Goal: Task Accomplishment & Management: Use online tool/utility

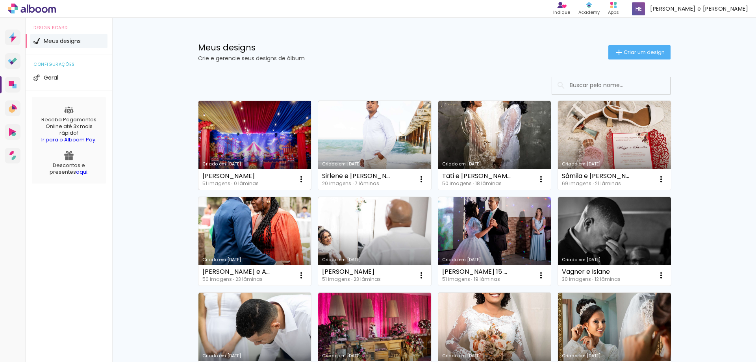
click at [252, 138] on link "Criado em [DATE]" at bounding box center [254, 145] width 113 height 89
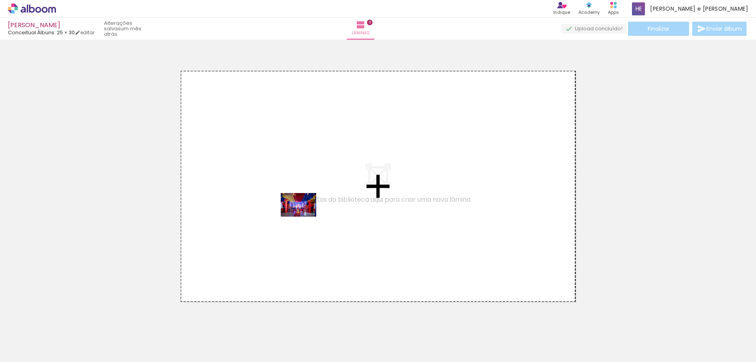
drag, startPoint x: 85, startPoint y: 343, endPoint x: 132, endPoint y: 341, distance: 46.1
click at [322, 193] on quentale-workspace at bounding box center [378, 181] width 756 height 362
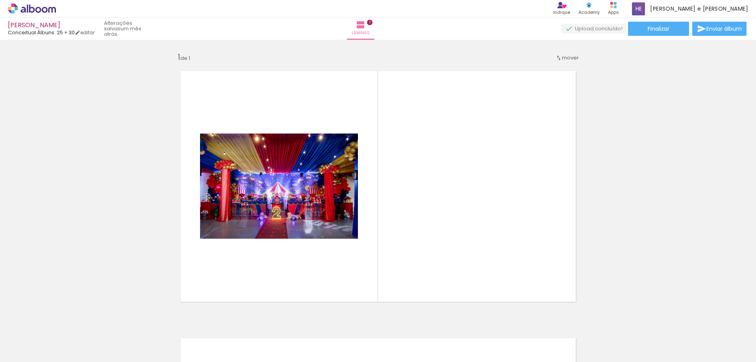
scroll to position [10, 0]
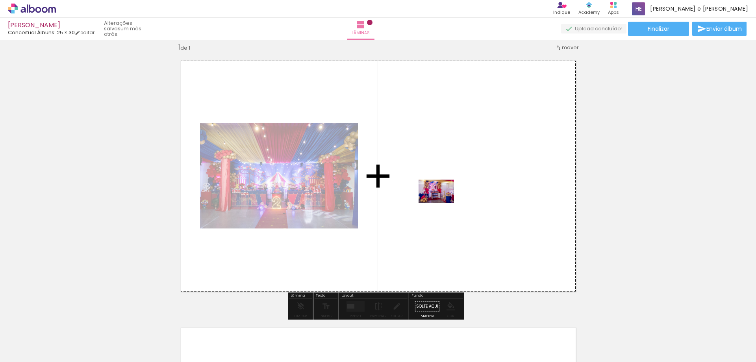
drag, startPoint x: 431, startPoint y: 230, endPoint x: 442, endPoint y: 203, distance: 29.0
click at [442, 203] on quentale-workspace at bounding box center [378, 181] width 756 height 362
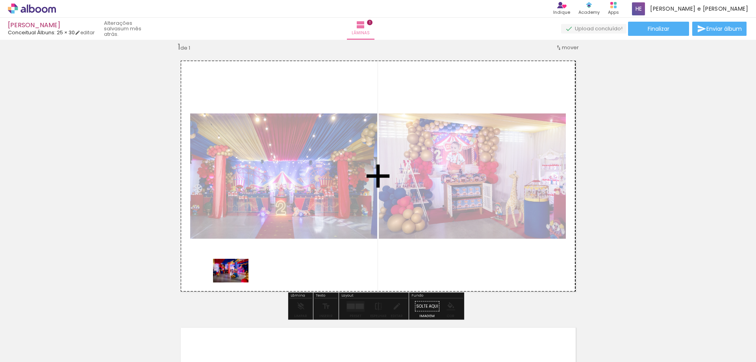
drag, startPoint x: 177, startPoint y: 347, endPoint x: 237, endPoint y: 282, distance: 88.3
click at [237, 282] on quentale-workspace at bounding box center [378, 181] width 756 height 362
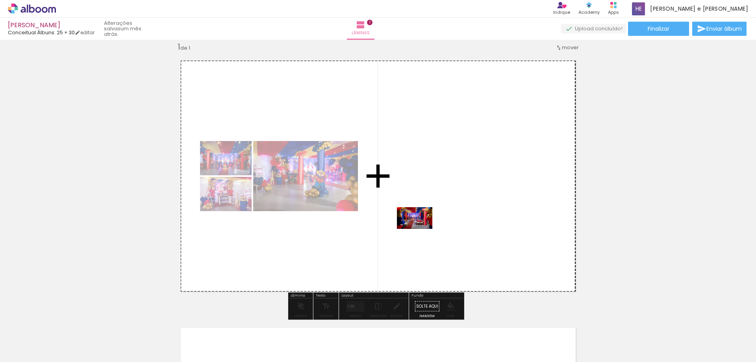
drag, startPoint x: 219, startPoint y: 345, endPoint x: 365, endPoint y: 277, distance: 160.9
click at [421, 232] on quentale-workspace at bounding box center [378, 181] width 756 height 362
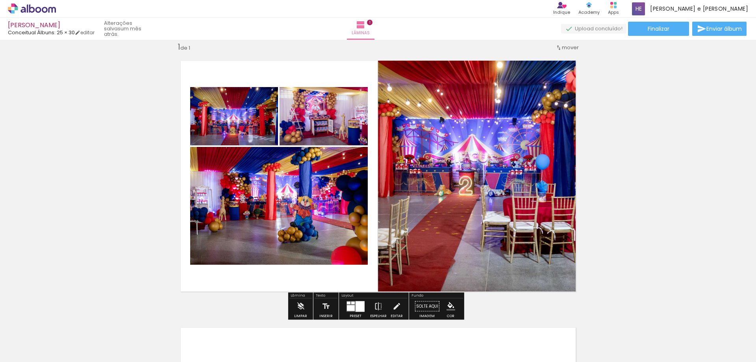
click at [476, 171] on quentale-photo at bounding box center [481, 175] width 206 height 247
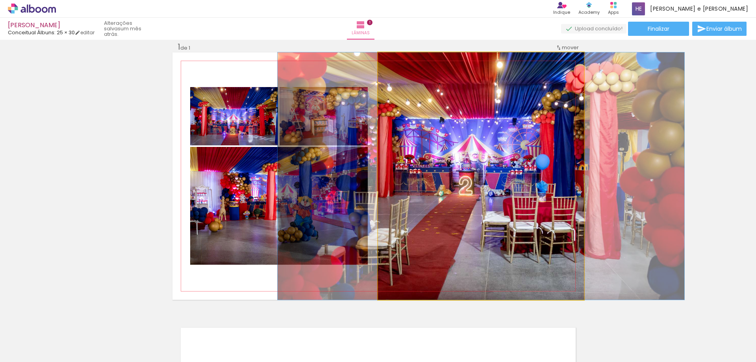
click at [476, 171] on quentale-photo at bounding box center [481, 175] width 206 height 247
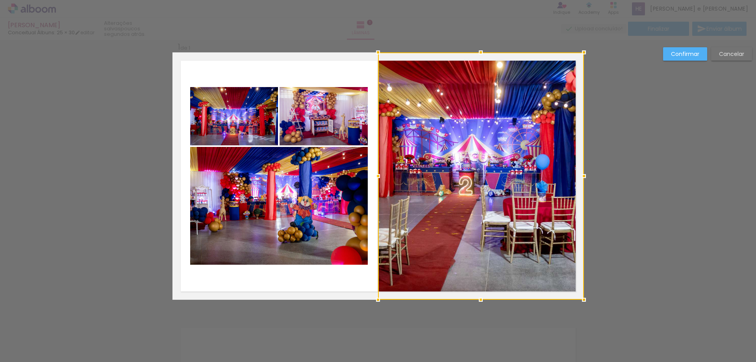
click at [0, 0] on slot "Confirmar" at bounding box center [0, 0] width 0 height 0
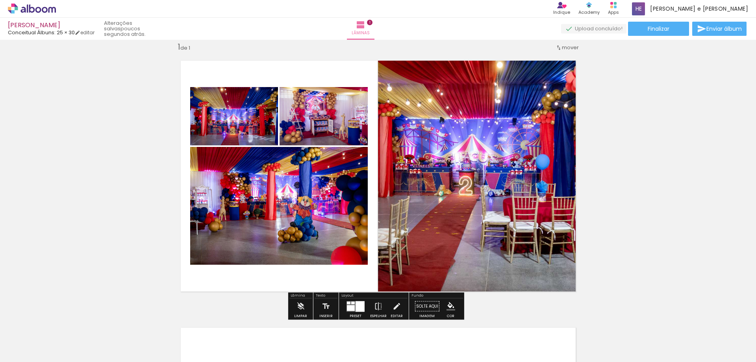
scroll to position [89, 0]
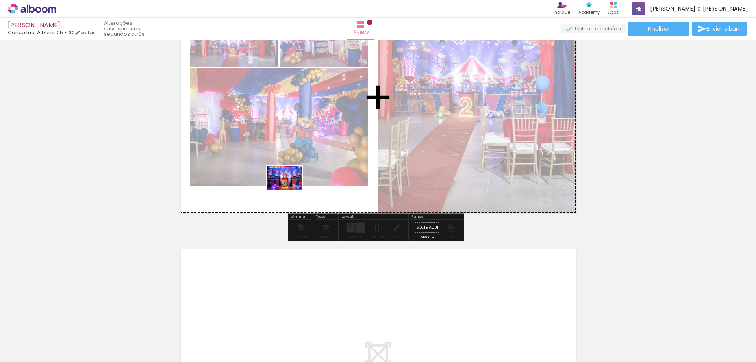
click at [290, 190] on quentale-workspace at bounding box center [378, 181] width 756 height 362
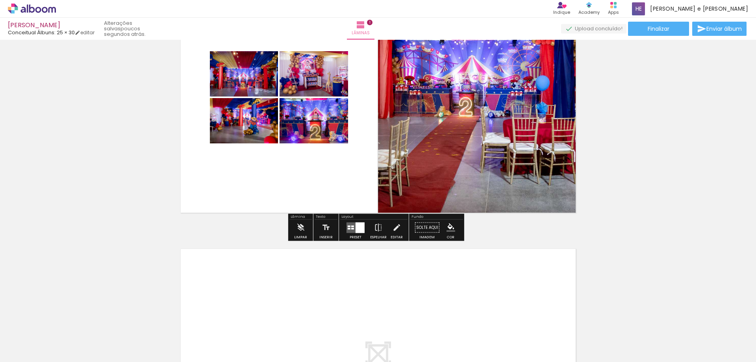
click at [358, 227] on div at bounding box center [360, 227] width 9 height 11
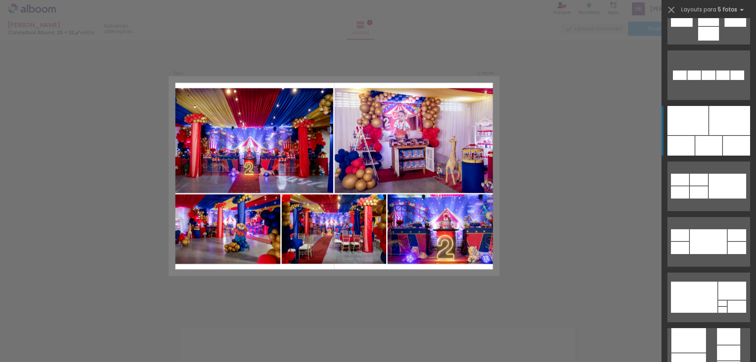
scroll to position [591, 0]
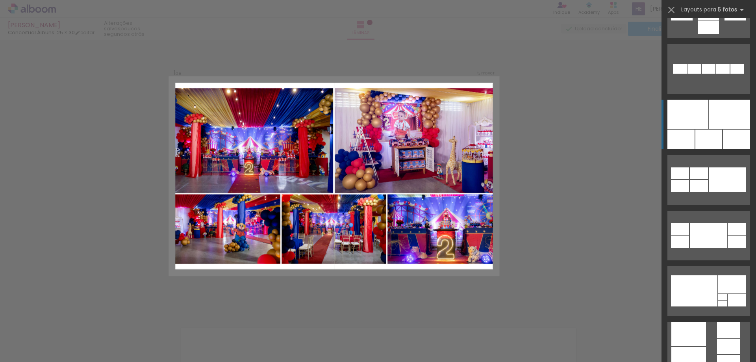
click at [712, 119] on div at bounding box center [729, 114] width 41 height 29
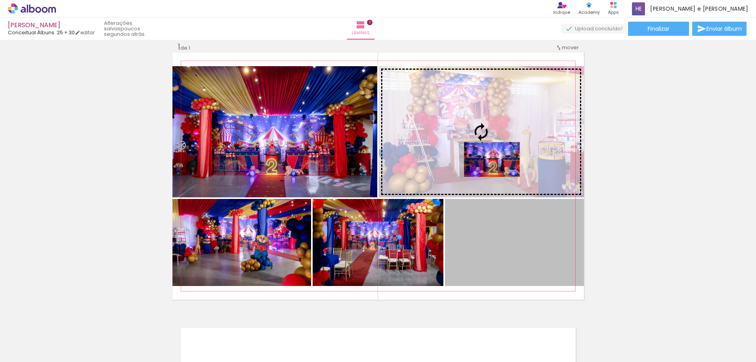
drag, startPoint x: 517, startPoint y: 261, endPoint x: 490, endPoint y: 163, distance: 101.9
click at [0, 0] on slot at bounding box center [0, 0] width 0 height 0
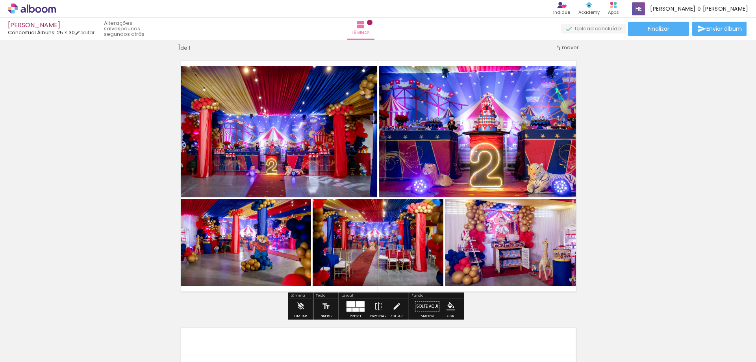
click at [629, 142] on div "Inserir lâmina 1 de 1" at bounding box center [378, 299] width 756 height 534
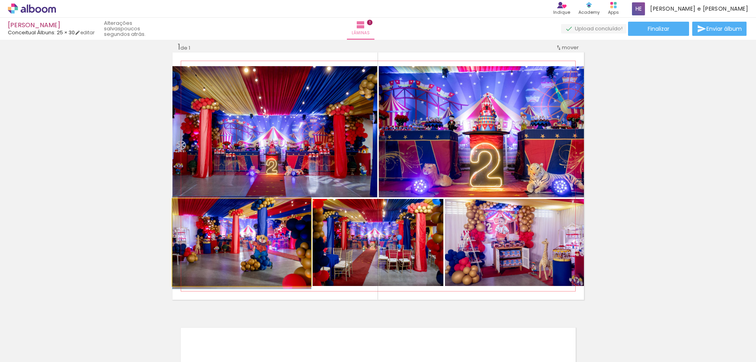
click at [251, 271] on quentale-photo at bounding box center [241, 242] width 139 height 87
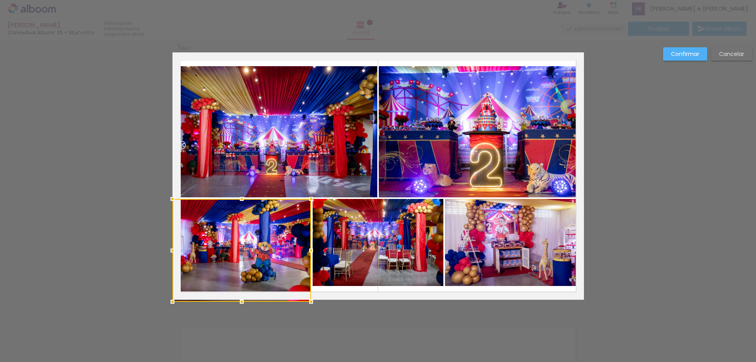
drag, startPoint x: 239, startPoint y: 284, endPoint x: 241, endPoint y: 293, distance: 8.9
click at [238, 294] on div at bounding box center [242, 302] width 16 height 16
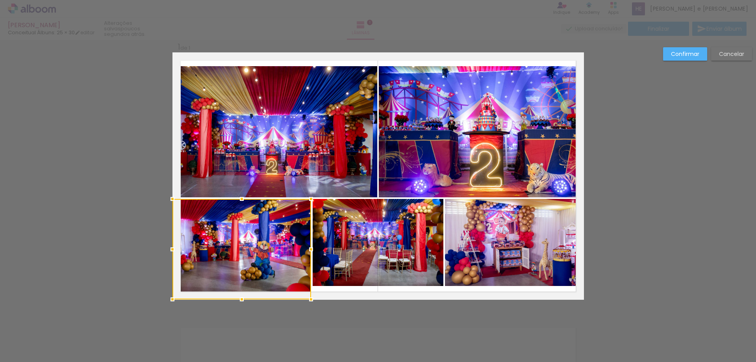
click at [372, 279] on quentale-photo at bounding box center [378, 242] width 131 height 87
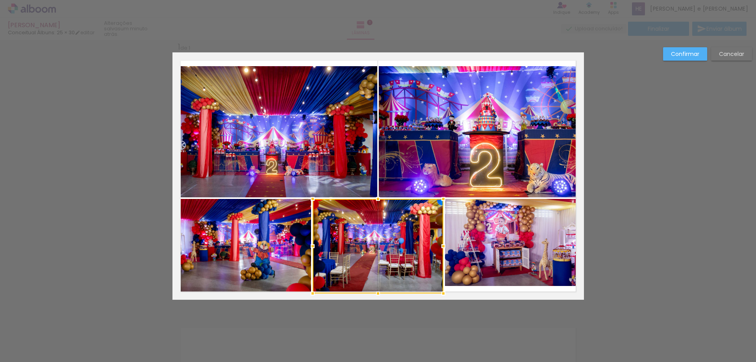
drag, startPoint x: 376, startPoint y: 286, endPoint x: 377, endPoint y: 299, distance: 12.7
click at [377, 299] on div at bounding box center [378, 294] width 16 height 16
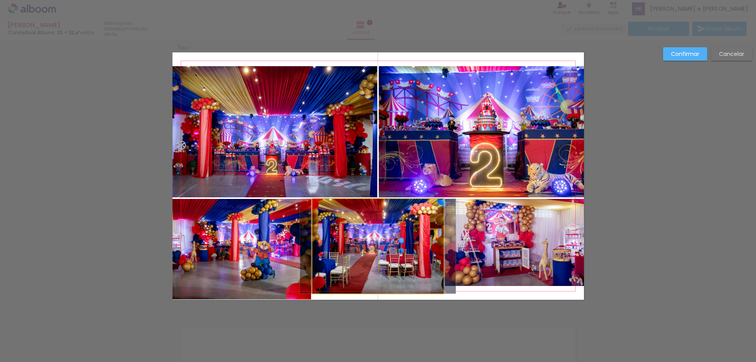
click at [376, 286] on quentale-photo at bounding box center [378, 246] width 131 height 95
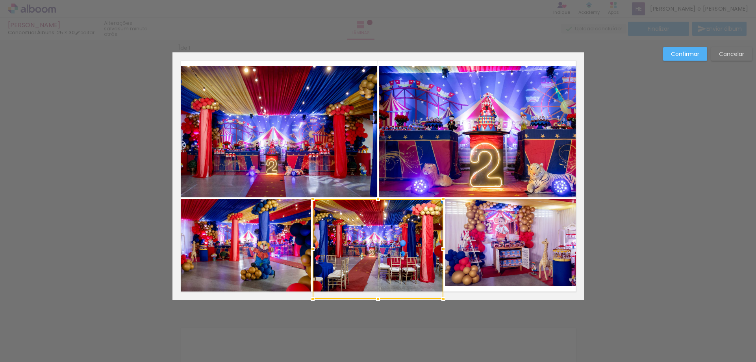
click at [375, 296] on div at bounding box center [378, 299] width 16 height 16
drag, startPoint x: 396, startPoint y: 279, endPoint x: 386, endPoint y: 287, distance: 13.2
click at [397, 280] on div at bounding box center [378, 249] width 131 height 100
click at [633, 225] on div "Confirmar Cancelar" at bounding box center [378, 306] width 756 height 553
drag, startPoint x: 733, startPoint y: 54, endPoint x: 691, endPoint y: 67, distance: 44.3
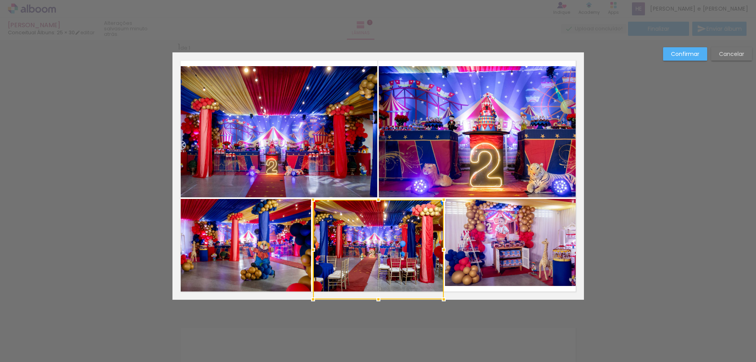
click at [0, 0] on slot "Cancelar" at bounding box center [0, 0] width 0 height 0
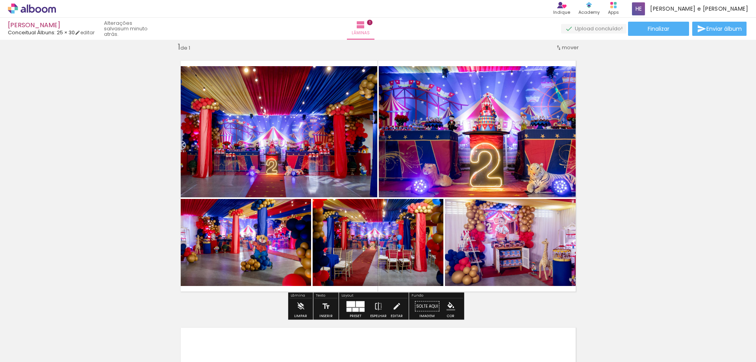
click at [364, 272] on quentale-photo at bounding box center [378, 242] width 131 height 87
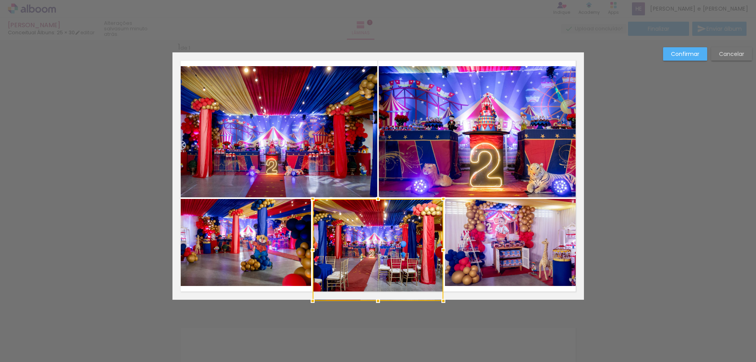
drag, startPoint x: 374, startPoint y: 285, endPoint x: 375, endPoint y: 293, distance: 7.5
click at [375, 293] on div at bounding box center [378, 250] width 131 height 102
click at [509, 267] on quentale-photo at bounding box center [514, 242] width 139 height 87
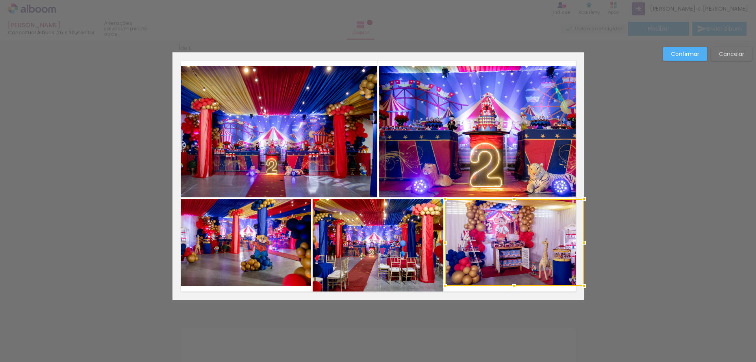
click at [509, 268] on div at bounding box center [514, 242] width 139 height 87
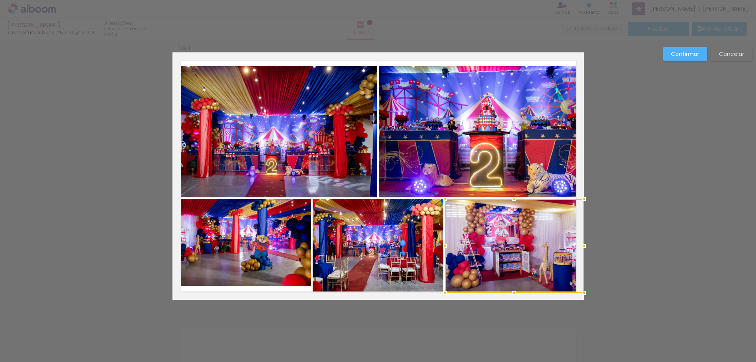
drag, startPoint x: 512, startPoint y: 286, endPoint x: 513, endPoint y: 297, distance: 11.1
click at [512, 298] on div at bounding box center [514, 293] width 16 height 16
click at [513, 286] on quentale-photo at bounding box center [514, 246] width 139 height 94
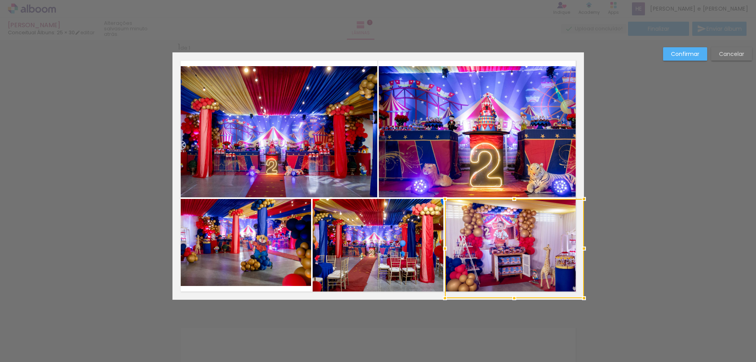
drag, startPoint x: 512, startPoint y: 296, endPoint x: 514, endPoint y: 285, distance: 11.3
click at [512, 296] on div at bounding box center [514, 298] width 16 height 16
click at [514, 282] on div at bounding box center [514, 248] width 139 height 99
click at [509, 300] on div at bounding box center [514, 296] width 16 height 16
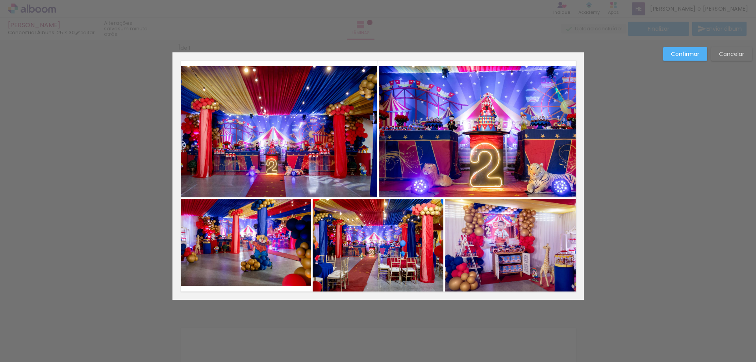
drag, startPoint x: 511, startPoint y: 286, endPoint x: 512, endPoint y: 295, distance: 9.2
click at [511, 286] on quentale-photo at bounding box center [514, 247] width 139 height 97
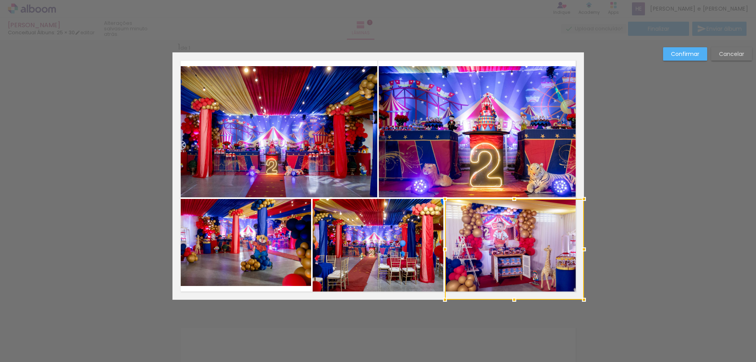
click at [512, 298] on div at bounding box center [514, 300] width 16 height 16
click at [245, 264] on quentale-photo at bounding box center [241, 242] width 139 height 87
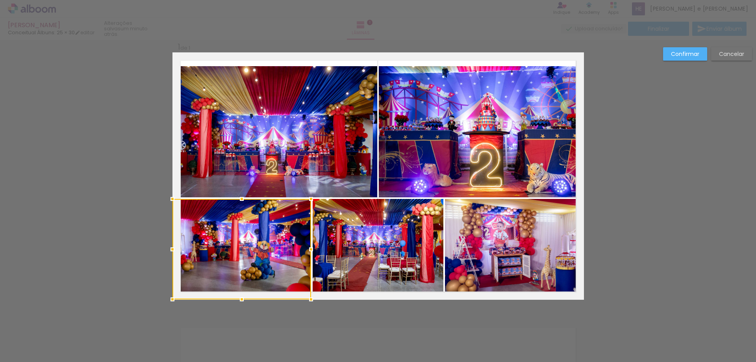
drag, startPoint x: 240, startPoint y: 285, endPoint x: 240, endPoint y: 293, distance: 8.3
click at [240, 293] on div at bounding box center [242, 299] width 16 height 16
click at [306, 136] on quentale-photo at bounding box center [274, 131] width 205 height 131
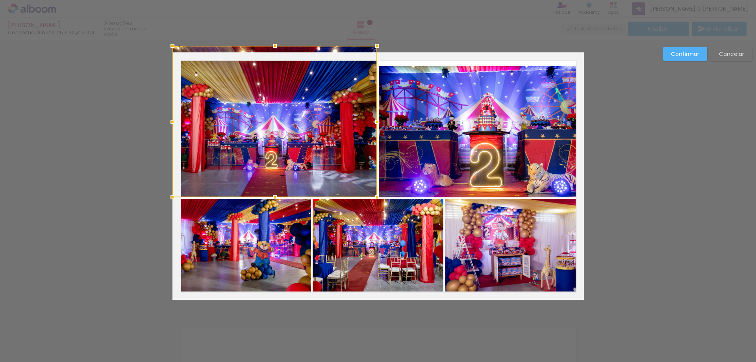
drag, startPoint x: 273, startPoint y: 67, endPoint x: 274, endPoint y: 59, distance: 7.5
click at [274, 59] on div at bounding box center [274, 122] width 205 height 152
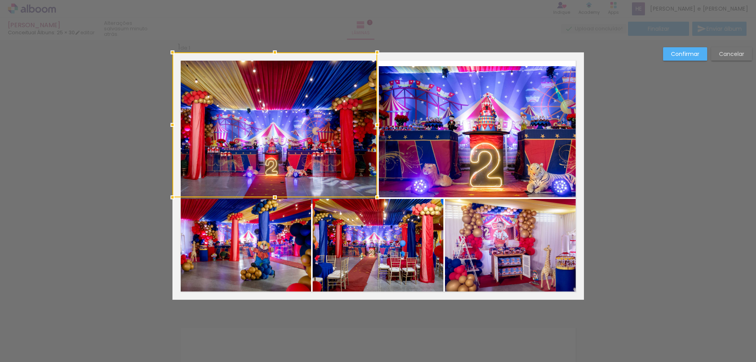
click at [511, 88] on quentale-photo at bounding box center [481, 131] width 205 height 131
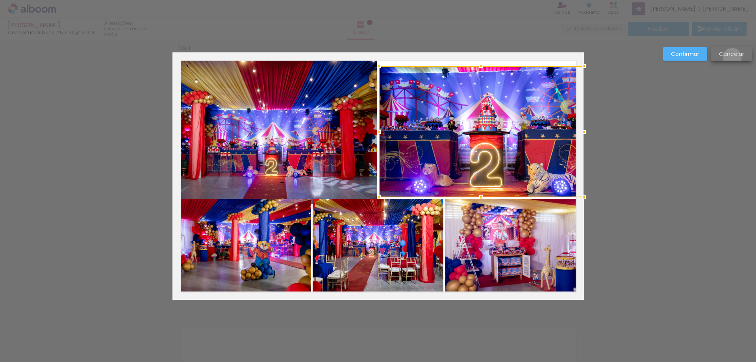
click at [0, 0] on slot "Cancelar" at bounding box center [0, 0] width 0 height 0
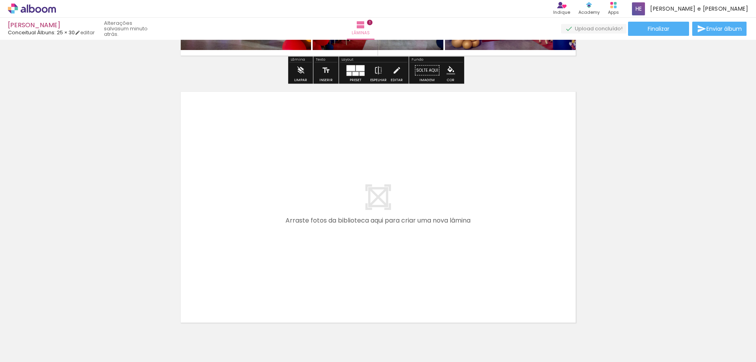
scroll to position [247, 0]
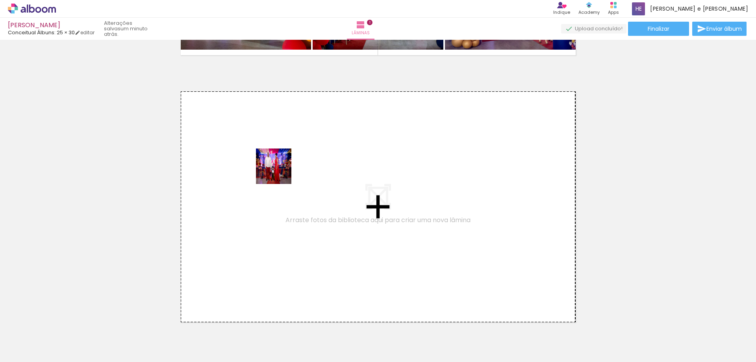
drag, startPoint x: 300, startPoint y: 342, endPoint x: 280, endPoint y: 172, distance: 171.8
click at [280, 172] on quentale-workspace at bounding box center [378, 181] width 756 height 362
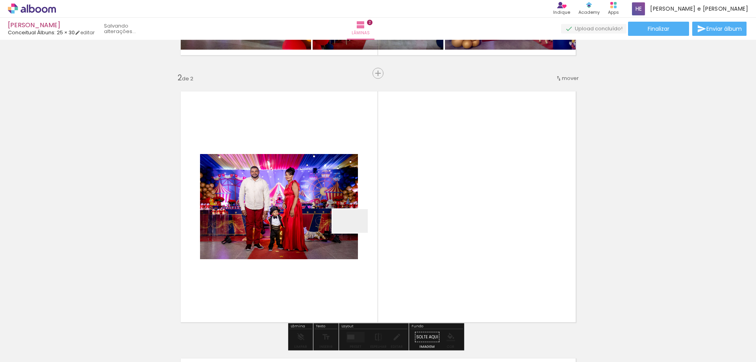
drag, startPoint x: 348, startPoint y: 343, endPoint x: 395, endPoint y: 332, distance: 48.2
click at [356, 234] on quentale-workspace at bounding box center [378, 181] width 756 height 362
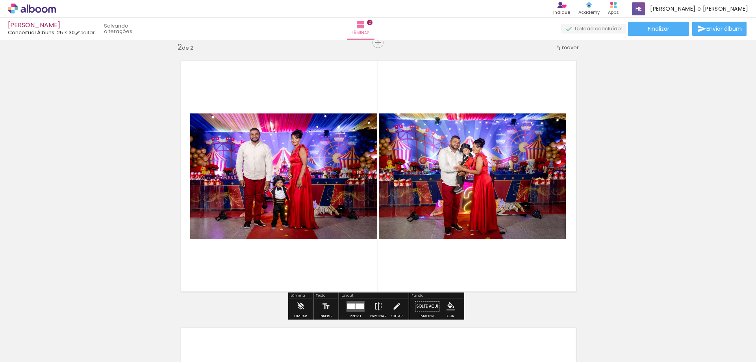
scroll to position [277, 0]
drag, startPoint x: 438, startPoint y: 344, endPoint x: 446, endPoint y: 345, distance: 7.6
click at [430, 236] on quentale-workspace at bounding box center [378, 181] width 756 height 362
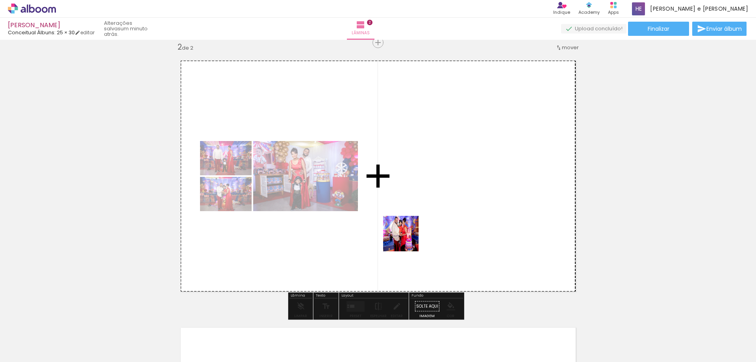
drag, startPoint x: 392, startPoint y: 343, endPoint x: 410, endPoint y: 213, distance: 131.9
click at [408, 213] on quentale-workspace at bounding box center [378, 181] width 756 height 362
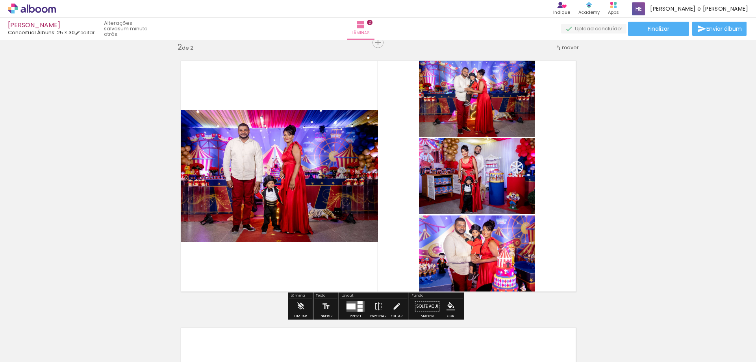
click at [357, 313] on quentale-workspace at bounding box center [378, 181] width 756 height 362
click at [353, 308] on div at bounding box center [351, 306] width 9 height 6
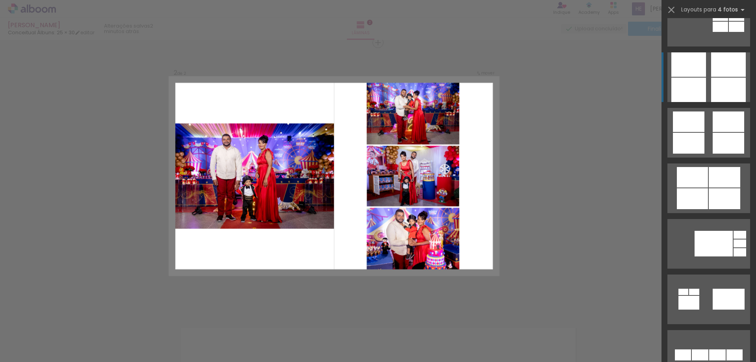
scroll to position [2606, 0]
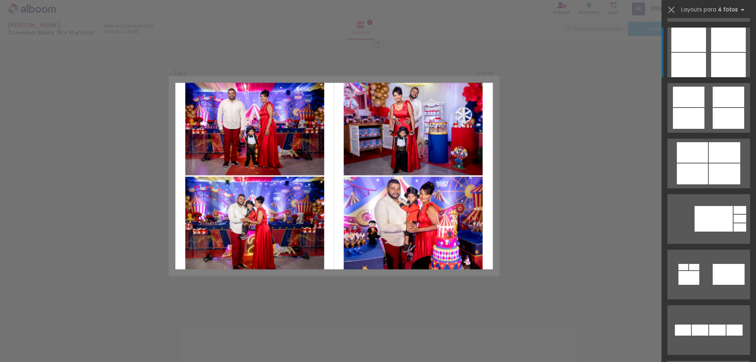
click at [725, 63] on div at bounding box center [728, 65] width 35 height 24
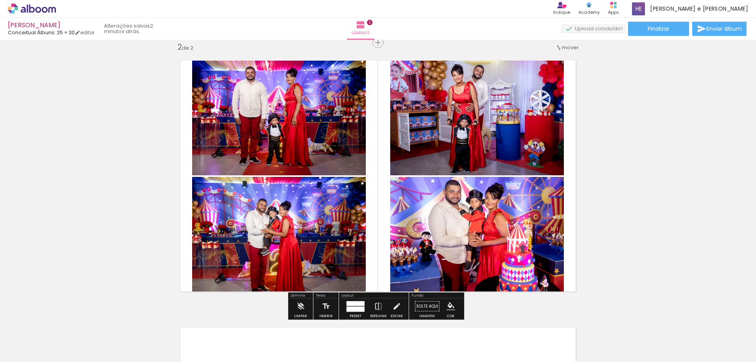
click at [353, 306] on quentale-layouter at bounding box center [356, 306] width 18 height 11
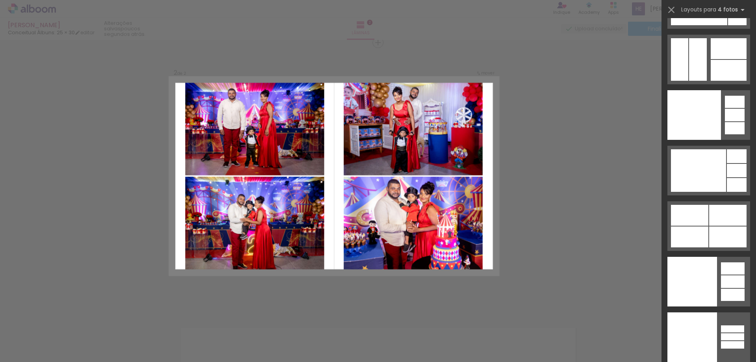
scroll to position [20344, 0]
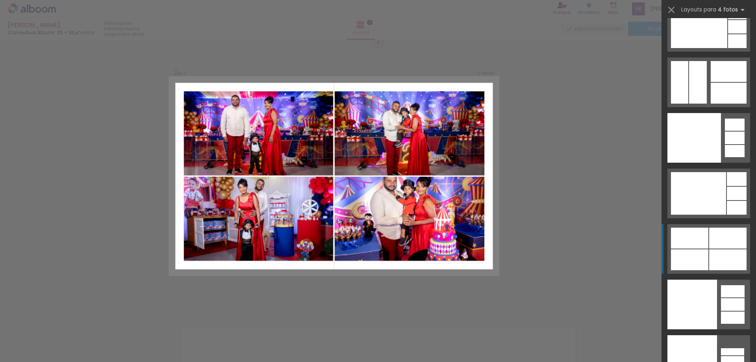
click at [717, 238] on div at bounding box center [727, 238] width 37 height 21
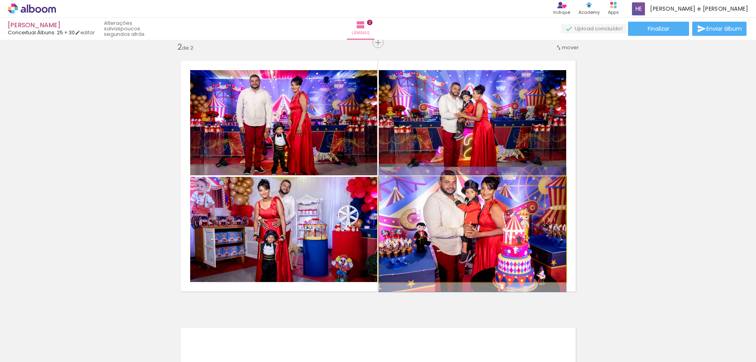
click at [460, 208] on quentale-photo at bounding box center [472, 229] width 187 height 105
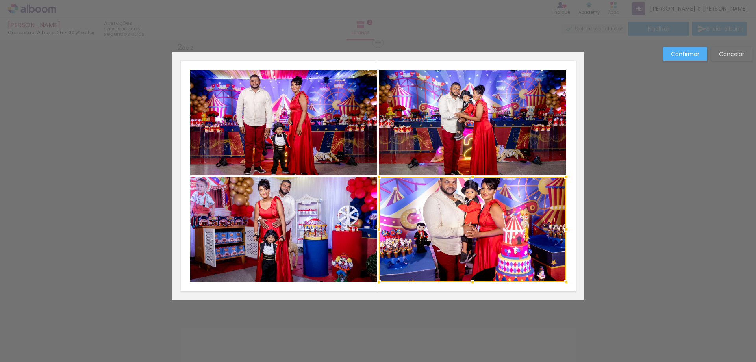
click at [649, 192] on div "Confirmar Cancelar" at bounding box center [378, 173] width 756 height 820
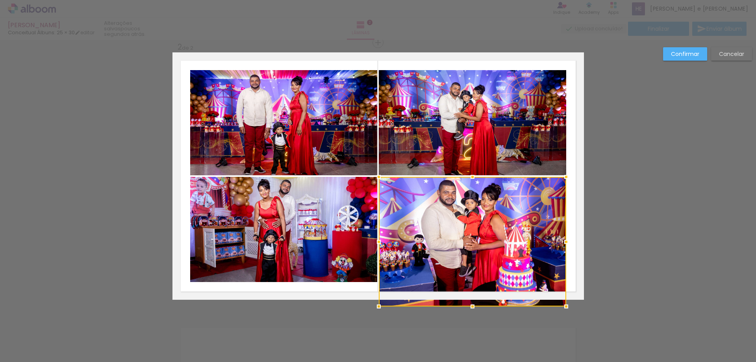
drag, startPoint x: 470, startPoint y: 282, endPoint x: 471, endPoint y: 293, distance: 11.4
click at [471, 293] on div at bounding box center [472, 242] width 187 height 130
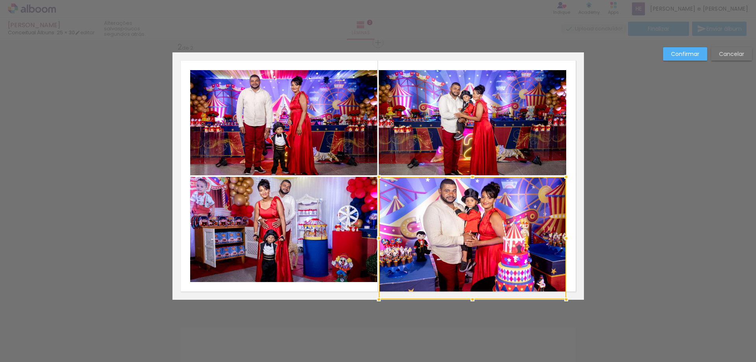
click at [283, 235] on quentale-photo at bounding box center [283, 229] width 187 height 105
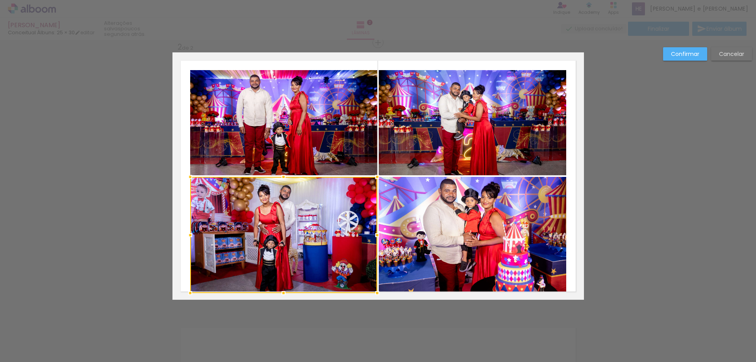
drag, startPoint x: 280, startPoint y: 286, endPoint x: 280, endPoint y: 295, distance: 9.1
click at [280, 297] on div at bounding box center [284, 293] width 16 height 16
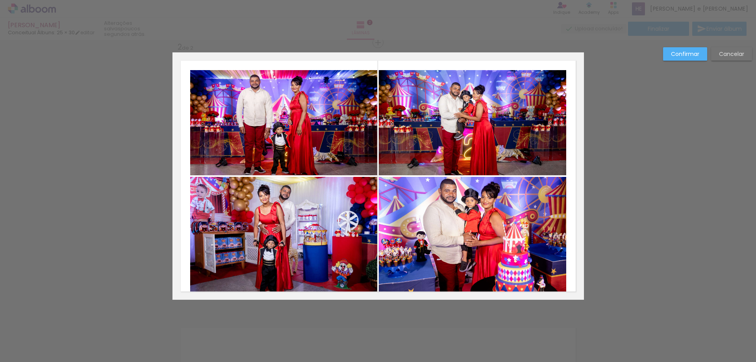
click at [280, 279] on quentale-photo at bounding box center [283, 235] width 187 height 116
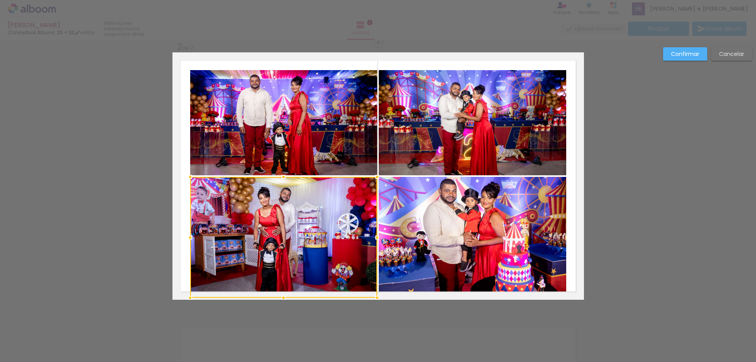
click at [281, 296] on div at bounding box center [284, 298] width 16 height 16
click at [282, 276] on div at bounding box center [283, 237] width 187 height 121
drag, startPoint x: 281, startPoint y: 297, endPoint x: 282, endPoint y: 293, distance: 4.3
click at [281, 299] on div at bounding box center [284, 297] width 16 height 16
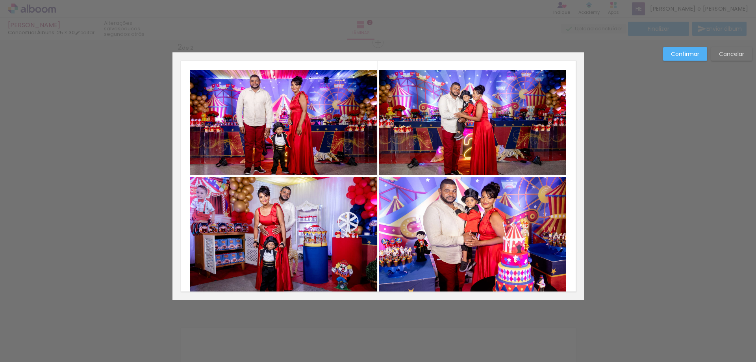
click at [278, 271] on quentale-photo at bounding box center [283, 236] width 187 height 119
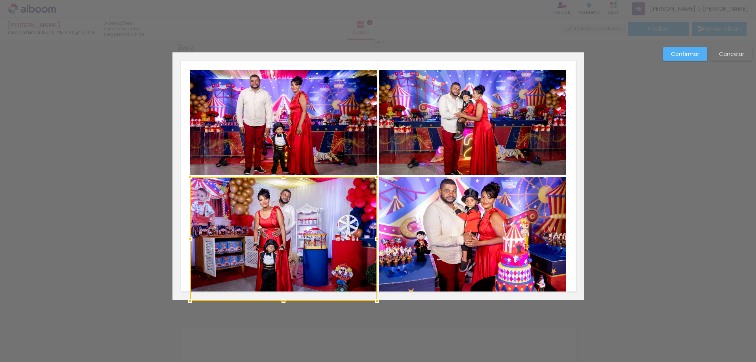
click at [282, 297] on div at bounding box center [284, 301] width 16 height 16
click at [289, 140] on quentale-photo at bounding box center [283, 122] width 187 height 105
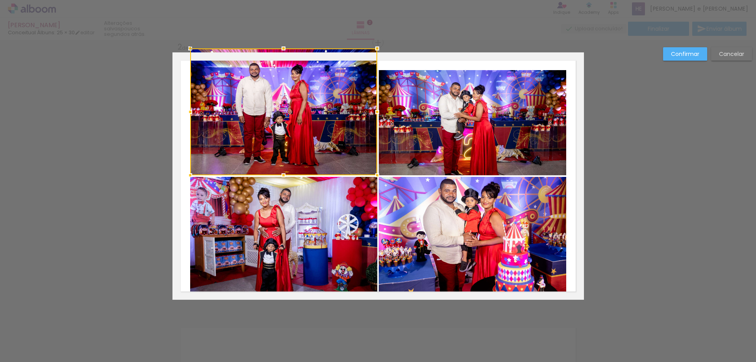
drag, startPoint x: 280, startPoint y: 71, endPoint x: 282, endPoint y: 59, distance: 12.4
click at [282, 59] on div at bounding box center [283, 111] width 187 height 127
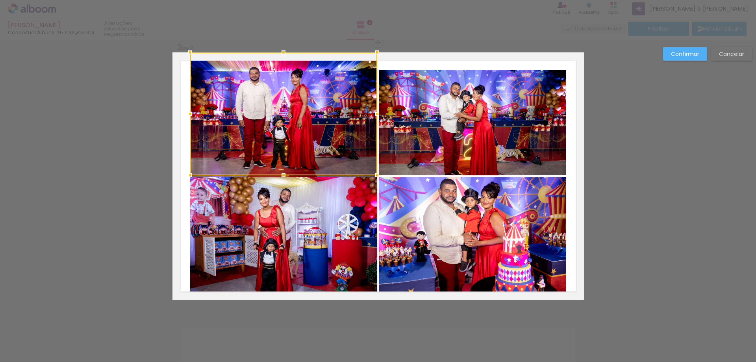
click at [482, 107] on quentale-photo at bounding box center [472, 122] width 187 height 105
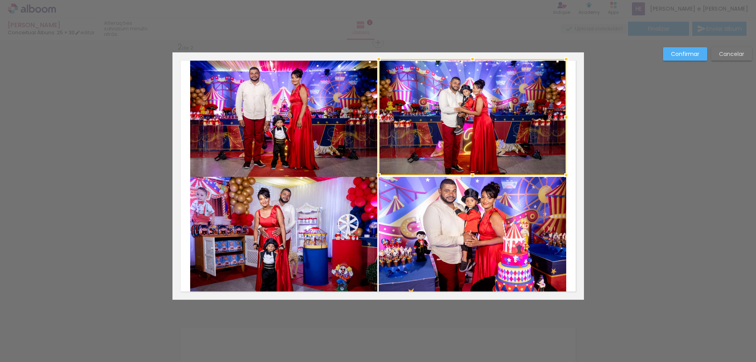
drag, startPoint x: 471, startPoint y: 70, endPoint x: 476, endPoint y: 50, distance: 20.3
click at [476, 50] on div "Inserir lâmina 1 de 2 Inserir lâmina 2 de 2 Confirmar Cancelar" at bounding box center [378, 173] width 756 height 820
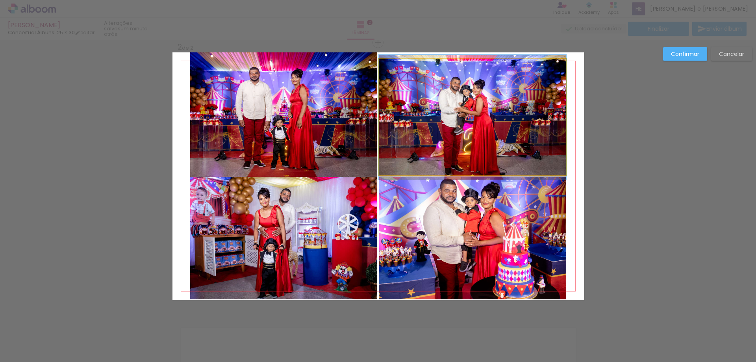
click at [472, 69] on quentale-photo at bounding box center [472, 117] width 187 height 116
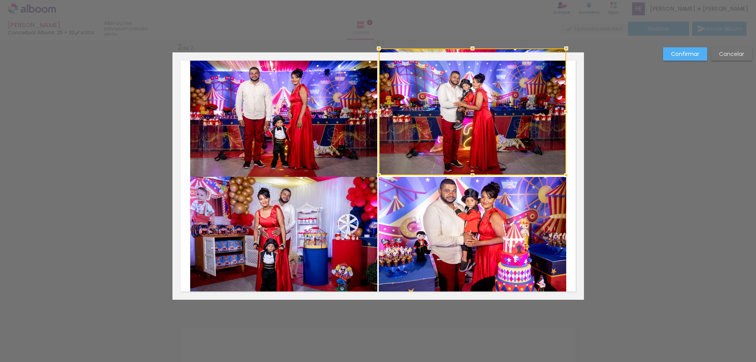
drag, startPoint x: 469, startPoint y: 61, endPoint x: 470, endPoint y: 56, distance: 4.9
click at [470, 56] on div at bounding box center [473, 49] width 16 height 16
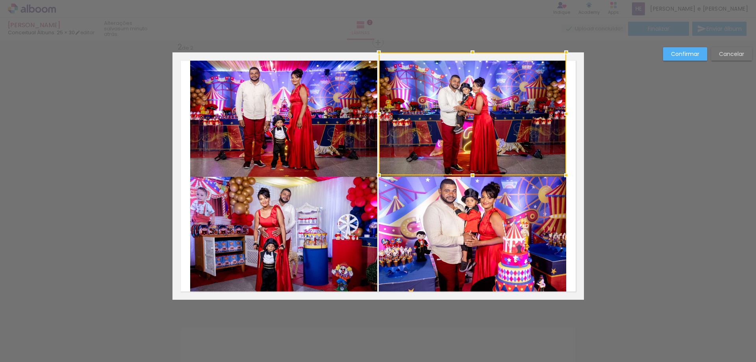
click at [627, 139] on div "Confirmar Cancelar" at bounding box center [378, 173] width 756 height 820
click at [564, 156] on quentale-layouter at bounding box center [378, 175] width 412 height 247
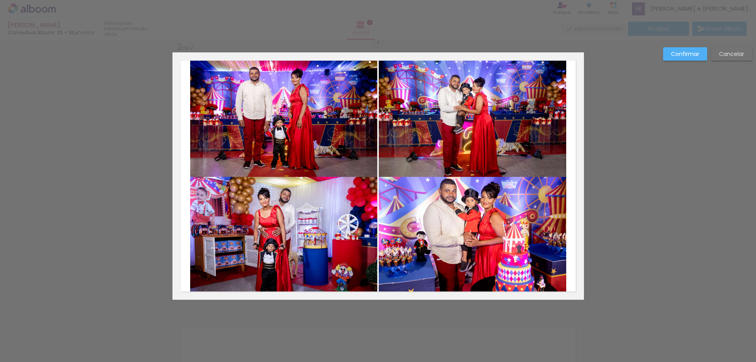
click at [0, 0] on slot "Confirmar" at bounding box center [0, 0] width 0 height 0
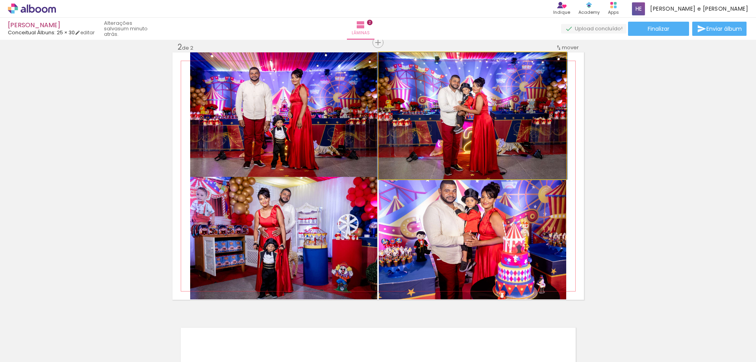
click at [486, 147] on quentale-photo at bounding box center [472, 115] width 187 height 127
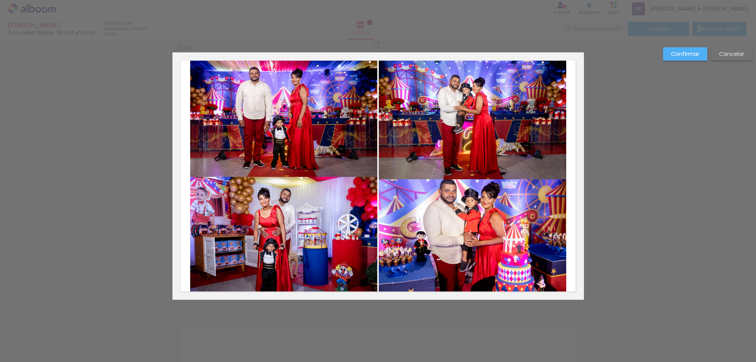
click at [472, 173] on quentale-photo at bounding box center [472, 115] width 187 height 127
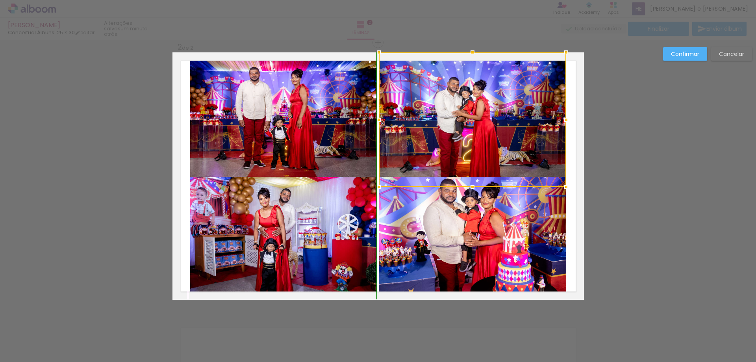
click at [470, 174] on div at bounding box center [472, 119] width 187 height 135
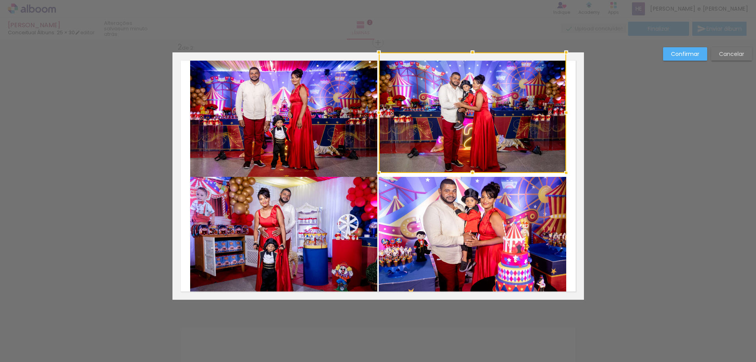
drag, startPoint x: 469, startPoint y: 192, endPoint x: 475, endPoint y: 172, distance: 21.3
click at [475, 172] on div at bounding box center [473, 173] width 16 height 16
click at [476, 164] on div at bounding box center [472, 112] width 187 height 121
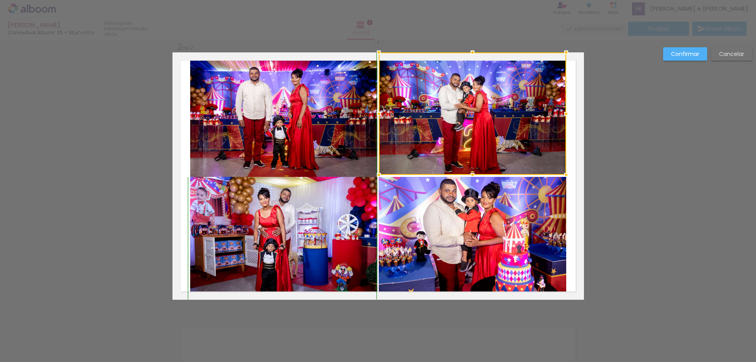
click at [470, 173] on div at bounding box center [473, 175] width 16 height 16
click at [313, 163] on quentale-photo at bounding box center [283, 115] width 187 height 127
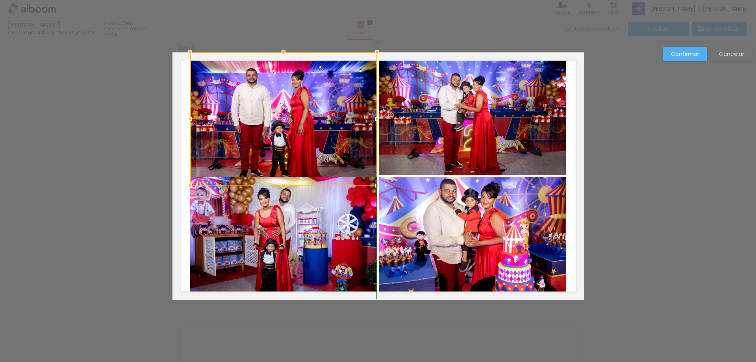
click at [283, 172] on div at bounding box center [283, 118] width 187 height 133
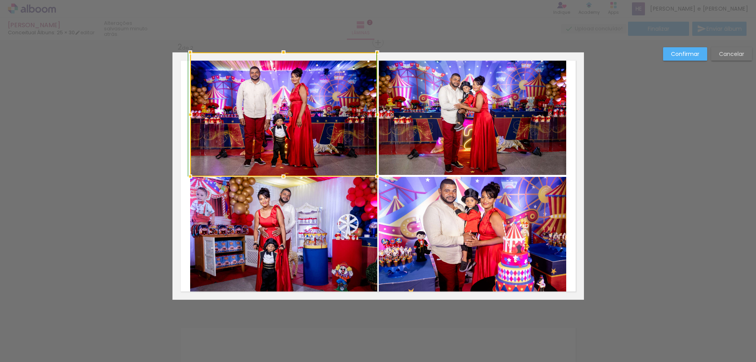
drag, startPoint x: 283, startPoint y: 190, endPoint x: 284, endPoint y: 172, distance: 18.1
click at [284, 172] on div at bounding box center [284, 177] width 16 height 16
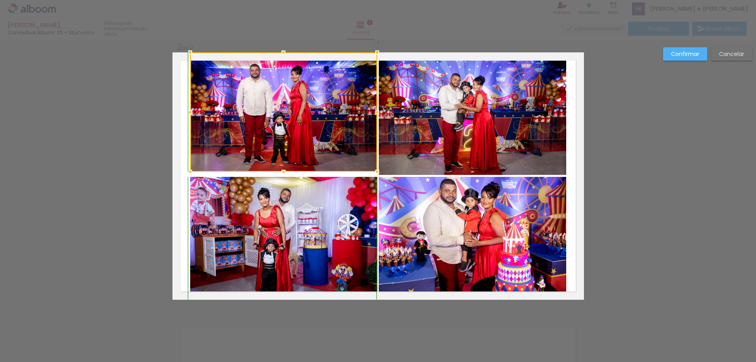
click at [282, 178] on div at bounding box center [284, 172] width 16 height 16
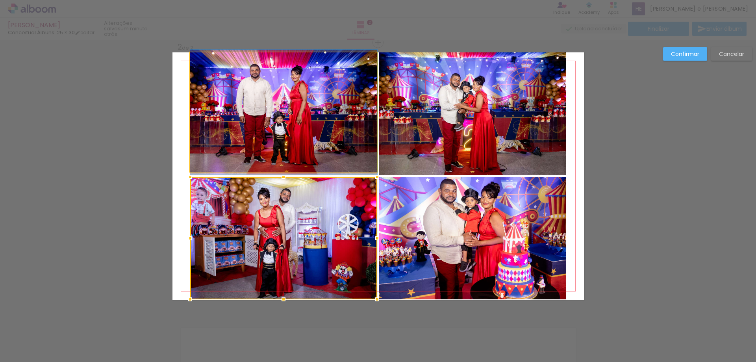
click at [281, 168] on quentale-photo at bounding box center [283, 111] width 187 height 119
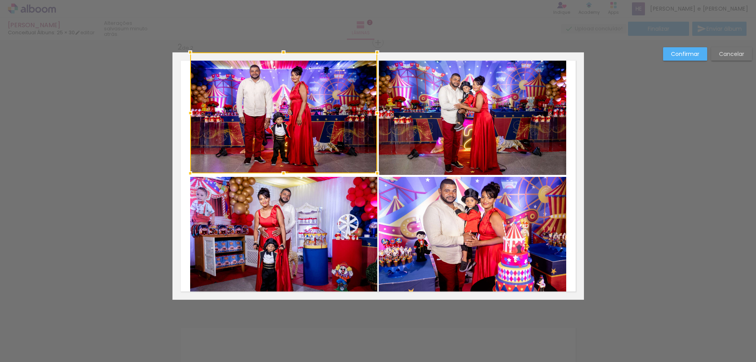
click at [282, 171] on div at bounding box center [284, 173] width 16 height 16
click at [282, 166] on div at bounding box center [284, 173] width 16 height 16
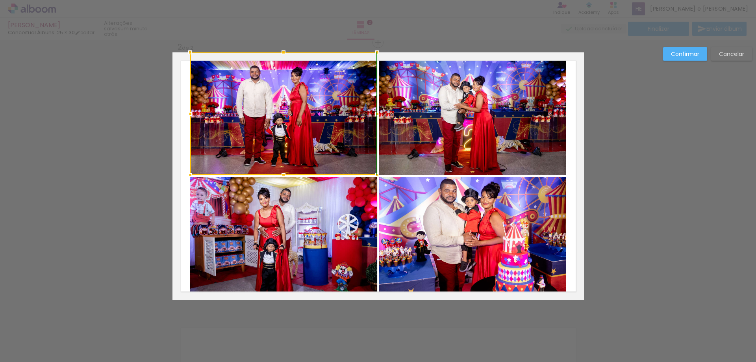
click at [280, 172] on div at bounding box center [284, 175] width 16 height 16
click at [656, 142] on div "Confirmar Cancelar" at bounding box center [378, 173] width 756 height 820
click at [682, 58] on paper-button "Confirmar" at bounding box center [685, 53] width 44 height 13
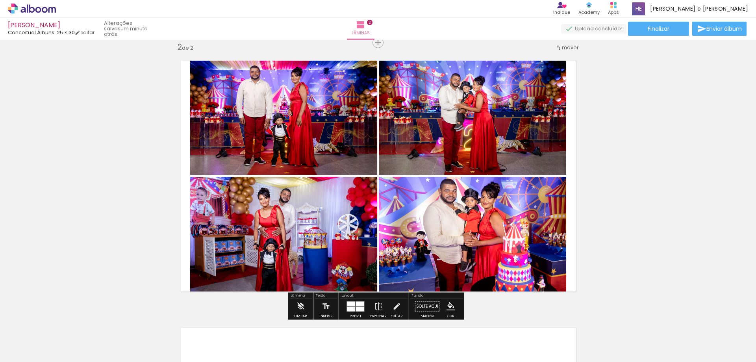
click at [667, 119] on div "Inserir lâmina 1 de 2 Inserir lâmina 2 de 2" at bounding box center [378, 165] width 756 height 801
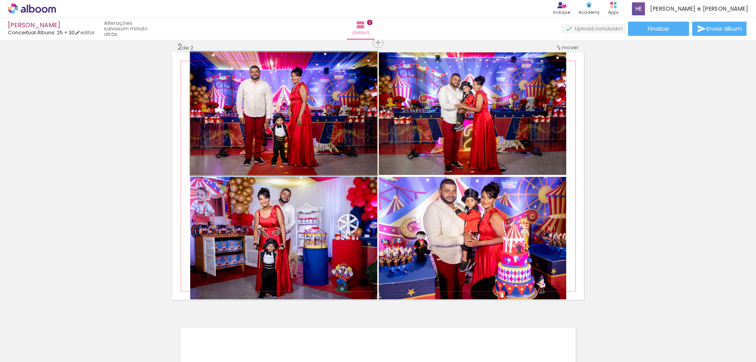
click at [304, 142] on quentale-photo at bounding box center [283, 113] width 187 height 122
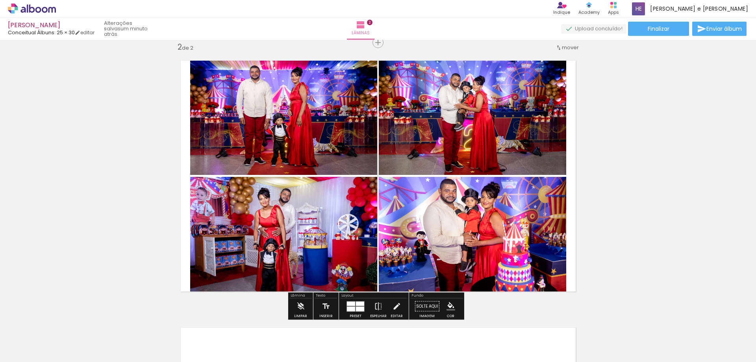
scroll to position [435, 0]
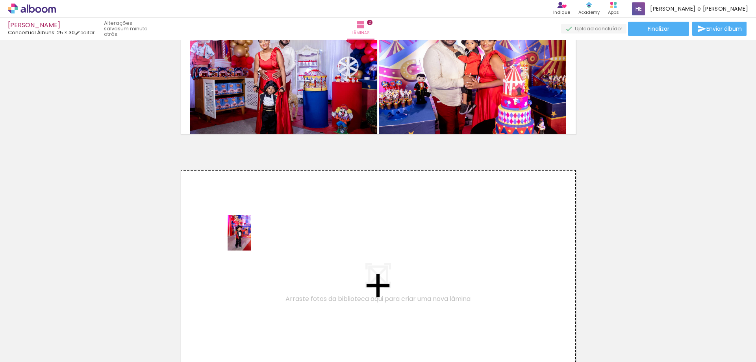
drag, startPoint x: 484, startPoint y: 346, endPoint x: 520, endPoint y: 330, distance: 39.5
click at [252, 239] on quentale-workspace at bounding box center [378, 181] width 756 height 362
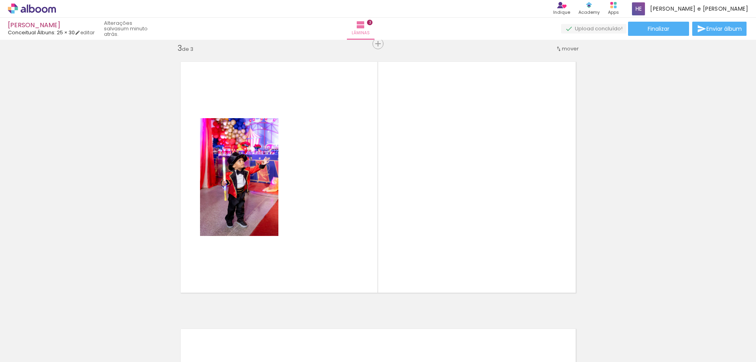
scroll to position [544, 0]
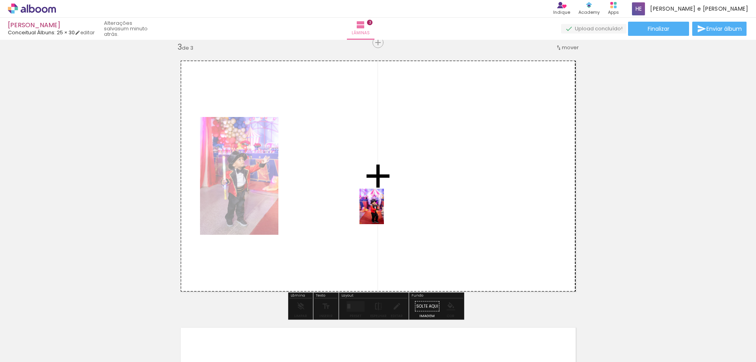
drag, startPoint x: 573, startPoint y: 350, endPoint x: 507, endPoint y: 319, distance: 72.1
click at [384, 214] on quentale-workspace at bounding box center [378, 181] width 756 height 362
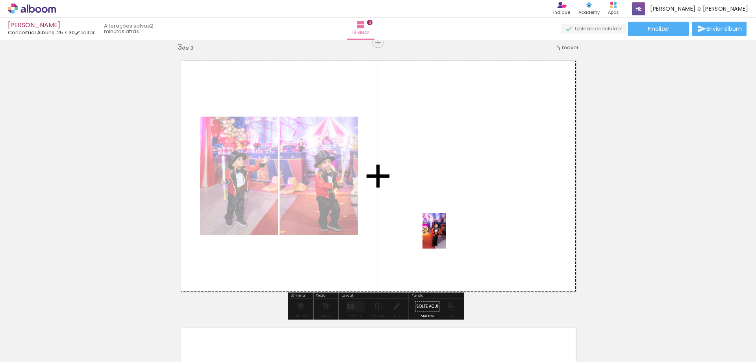
drag, startPoint x: 612, startPoint y: 349, endPoint x: 441, endPoint y: 216, distance: 216.7
click at [441, 216] on quentale-workspace at bounding box center [378, 181] width 756 height 362
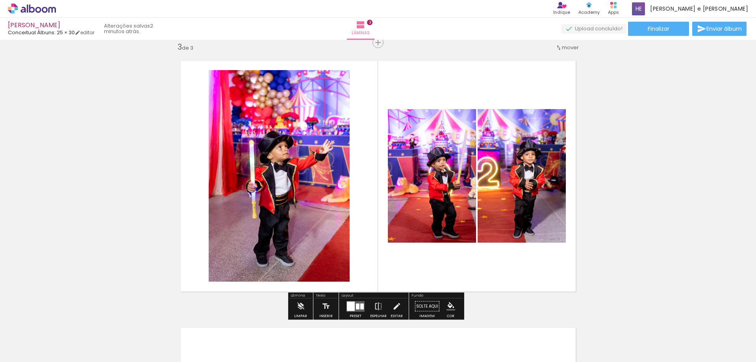
click at [360, 304] on div at bounding box center [362, 306] width 4 height 6
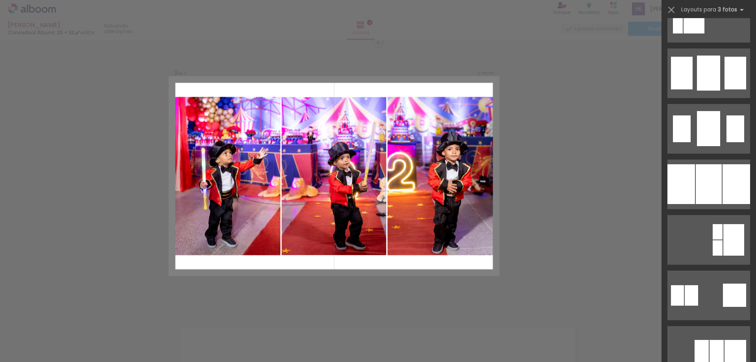
scroll to position [709, 0]
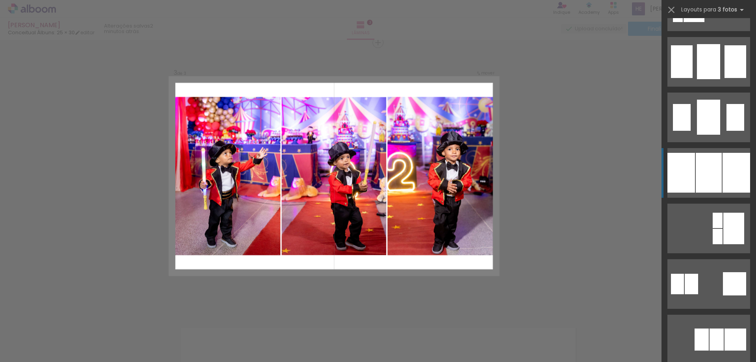
click at [713, 183] on div at bounding box center [709, 173] width 26 height 40
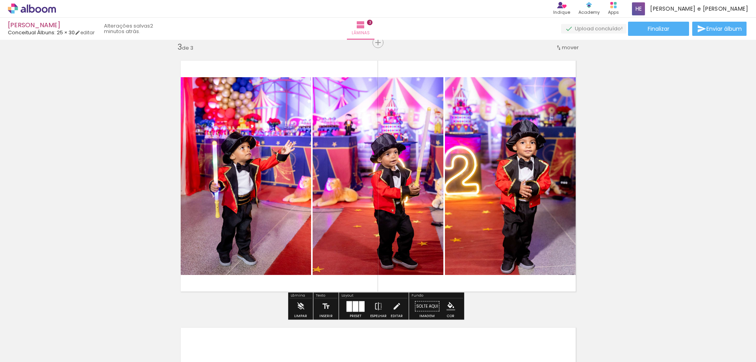
click at [356, 307] on div at bounding box center [356, 306] width 6 height 11
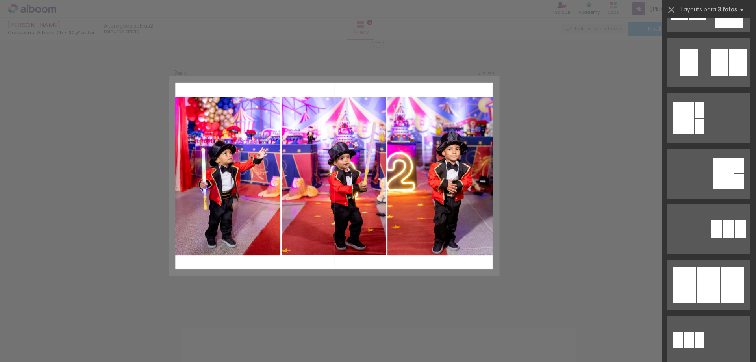
scroll to position [0, 0]
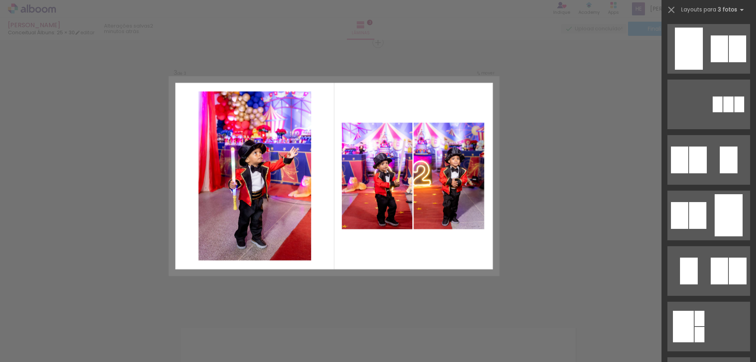
click at [573, 125] on div "Confirmar Cancelar" at bounding box center [378, 39] width 756 height 1087
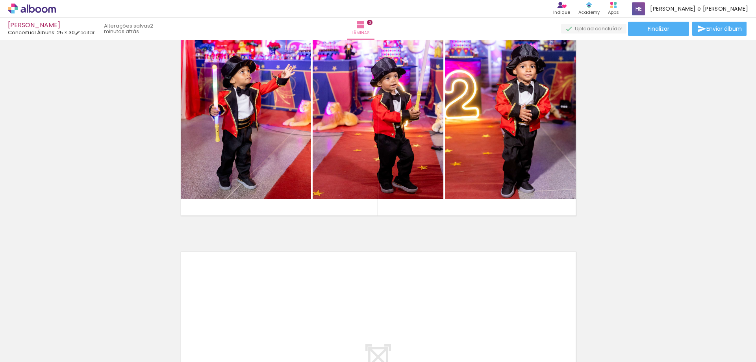
scroll to position [623, 0]
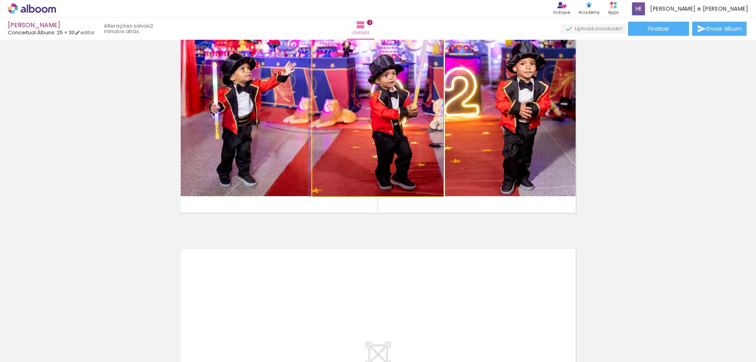
drag, startPoint x: 405, startPoint y: 135, endPoint x: 452, endPoint y: 143, distance: 47.5
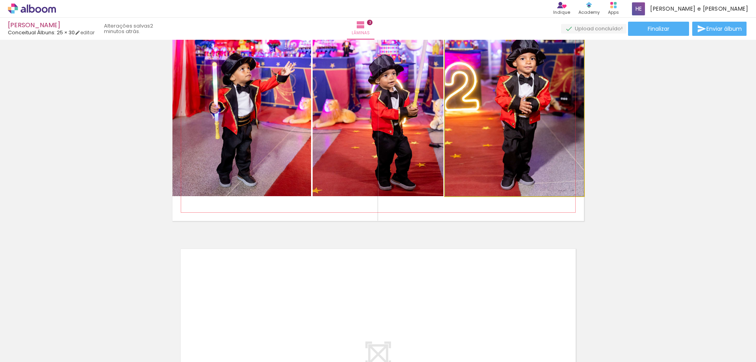
drag, startPoint x: 534, startPoint y: 144, endPoint x: 534, endPoint y: 138, distance: 6.3
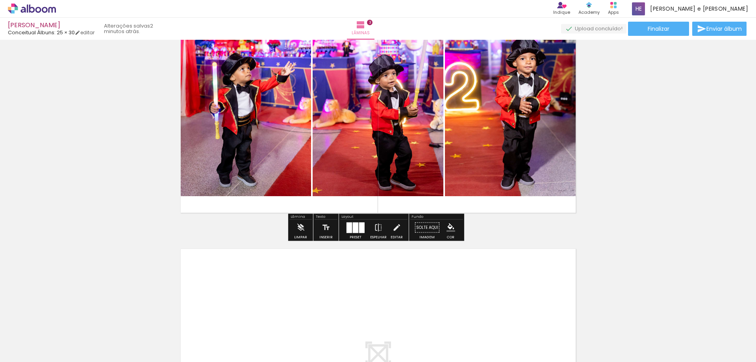
click at [274, 288] on quentale-workspace at bounding box center [378, 181] width 756 height 362
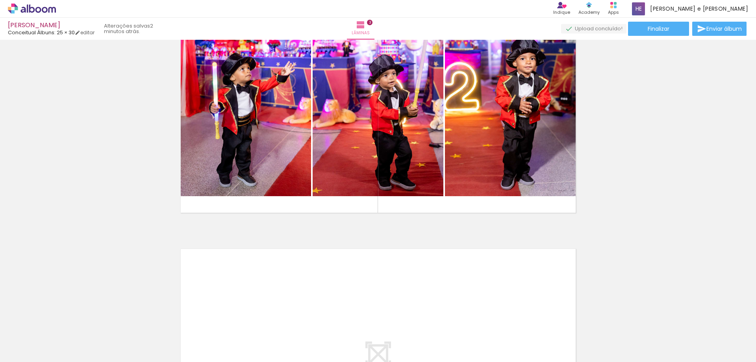
scroll to position [781, 0]
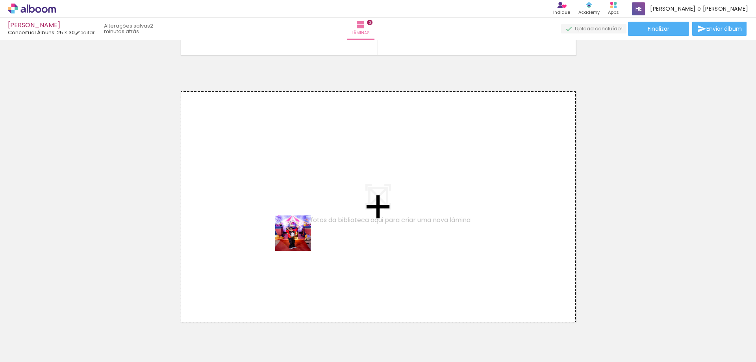
drag, startPoint x: 434, startPoint y: 316, endPoint x: 428, endPoint y: 318, distance: 6.1
click at [299, 239] on quentale-workspace at bounding box center [378, 181] width 756 height 362
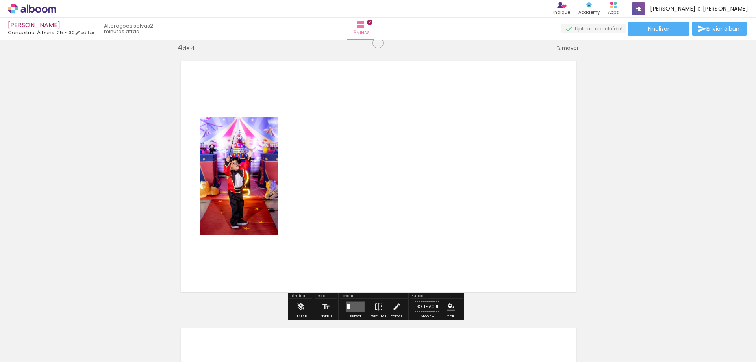
scroll to position [811, 0]
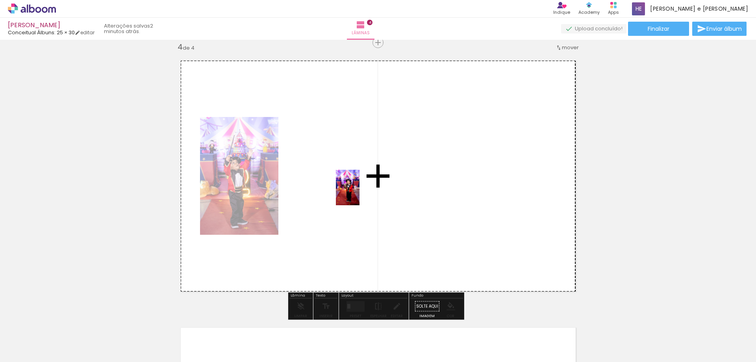
drag, startPoint x: 504, startPoint y: 332, endPoint x: 451, endPoint y: 279, distance: 74.9
click at [355, 189] on quentale-workspace at bounding box center [378, 181] width 756 height 362
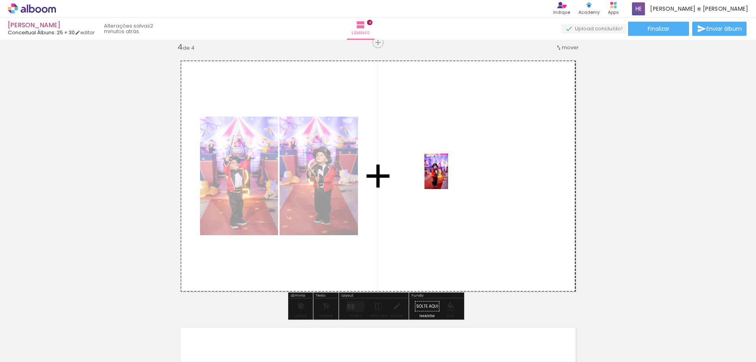
drag, startPoint x: 556, startPoint y: 332, endPoint x: 546, endPoint y: 281, distance: 51.4
click at [448, 184] on quentale-workspace at bounding box center [378, 181] width 756 height 362
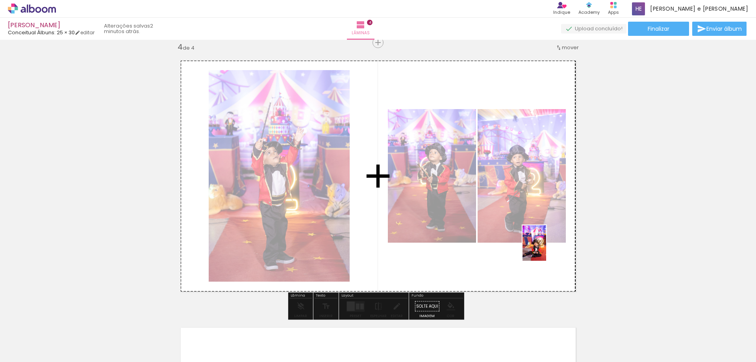
drag, startPoint x: 615, startPoint y: 349, endPoint x: 549, endPoint y: 248, distance: 121.2
click at [543, 245] on quentale-workspace at bounding box center [378, 181] width 756 height 362
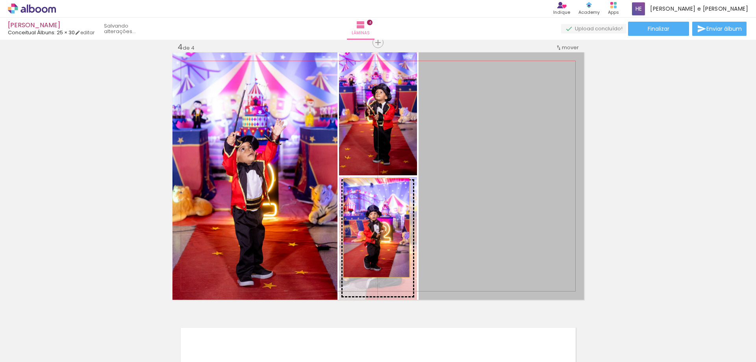
drag, startPoint x: 503, startPoint y: 172, endPoint x: 389, endPoint y: 230, distance: 128.2
click at [0, 0] on slot at bounding box center [0, 0] width 0 height 0
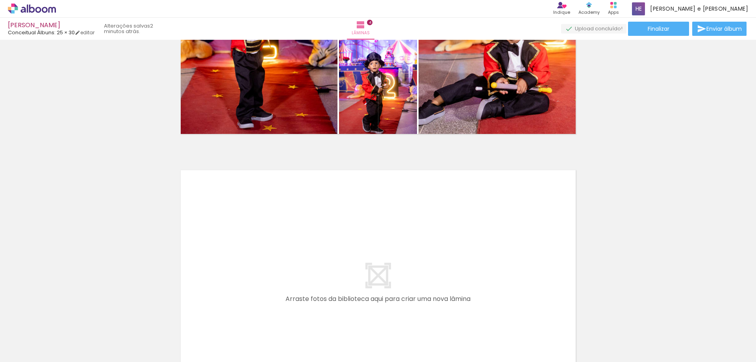
scroll to position [0, 380]
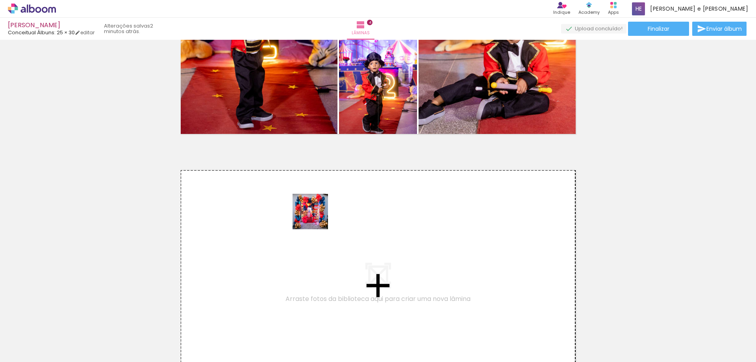
drag, startPoint x: 331, startPoint y: 232, endPoint x: 316, endPoint y: 218, distance: 20.1
click at [316, 218] on quentale-workspace at bounding box center [378, 181] width 756 height 362
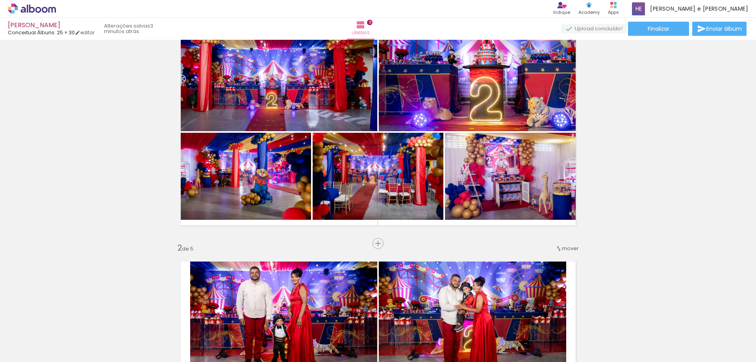
scroll to position [79, 0]
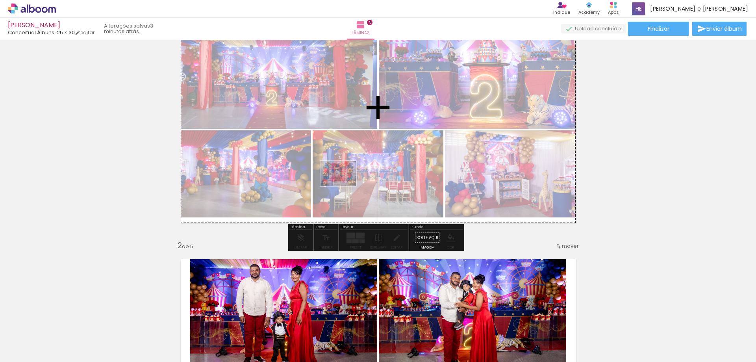
drag, startPoint x: 407, startPoint y: 293, endPoint x: 344, endPoint y: 184, distance: 125.4
click at [344, 184] on quentale-workspace at bounding box center [378, 181] width 756 height 362
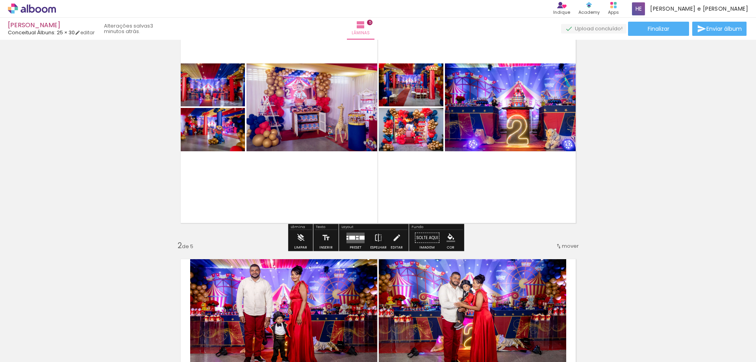
click at [349, 239] on quentale-layouter at bounding box center [356, 237] width 18 height 11
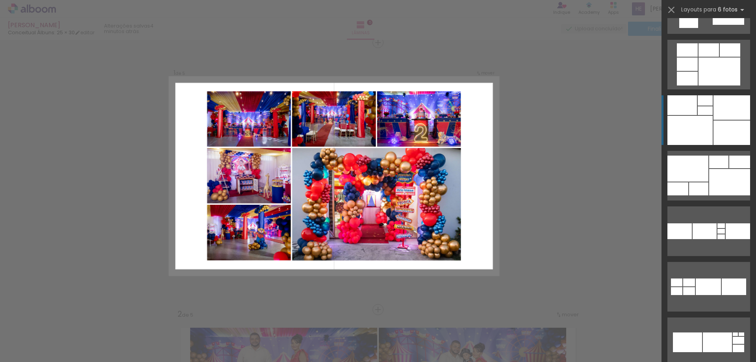
scroll to position [709, 0]
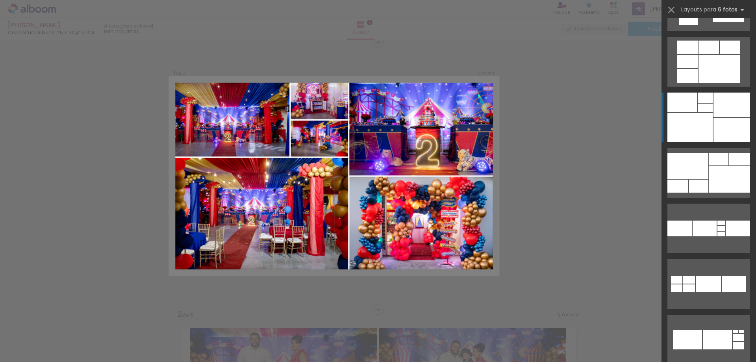
click at [721, 111] on div at bounding box center [732, 105] width 37 height 24
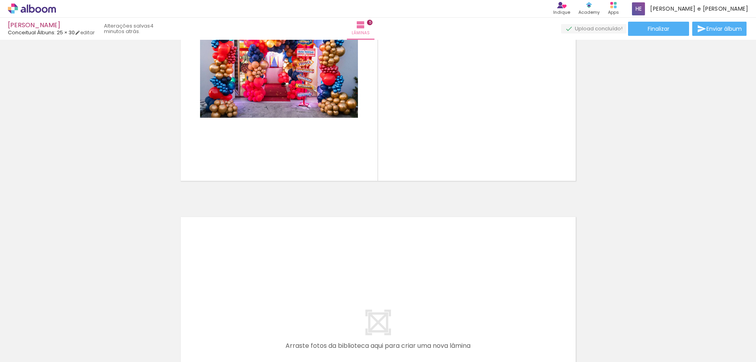
scroll to position [1192, 0]
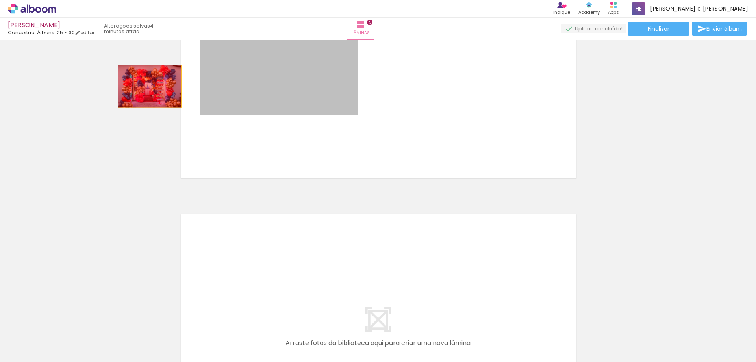
drag, startPoint x: 297, startPoint y: 68, endPoint x: 81, endPoint y: 89, distance: 216.4
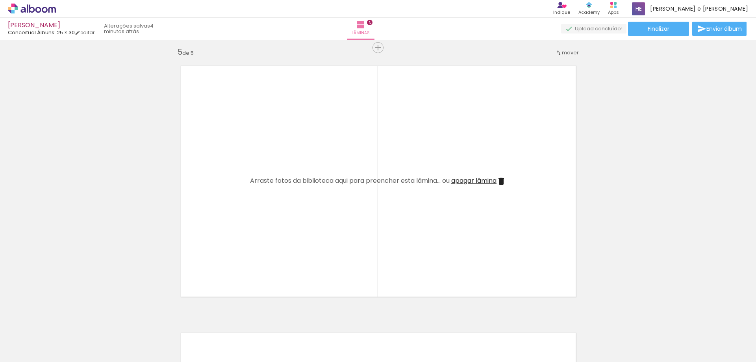
scroll to position [1073, 0]
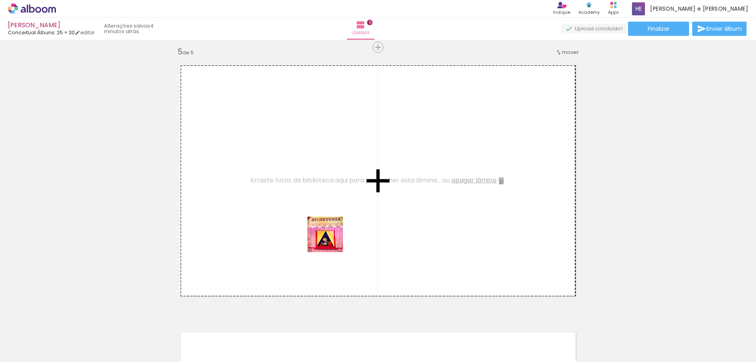
drag, startPoint x: 540, startPoint y: 341, endPoint x: 481, endPoint y: 337, distance: 59.2
click at [304, 225] on quentale-workspace at bounding box center [378, 181] width 756 height 362
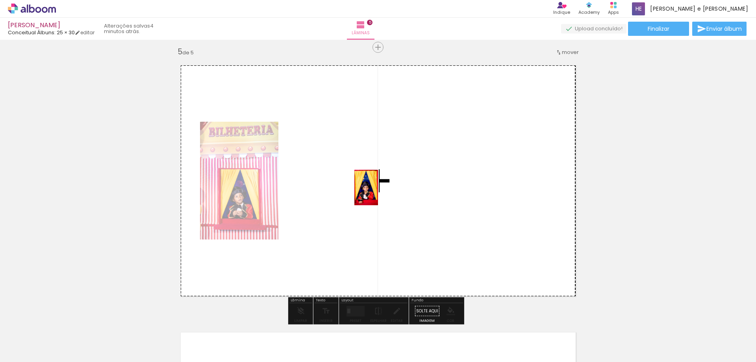
drag, startPoint x: 575, startPoint y: 343, endPoint x: 505, endPoint y: 297, distance: 84.0
click at [378, 195] on quentale-workspace at bounding box center [378, 181] width 756 height 362
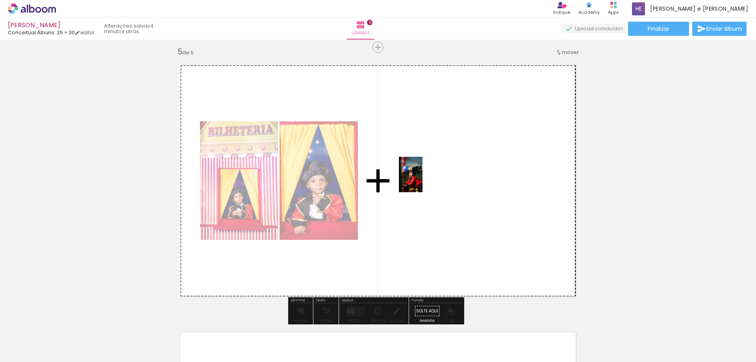
drag, startPoint x: 609, startPoint y: 337, endPoint x: 423, endPoint y: 180, distance: 243.2
click at [423, 180] on quentale-workspace at bounding box center [378, 181] width 756 height 362
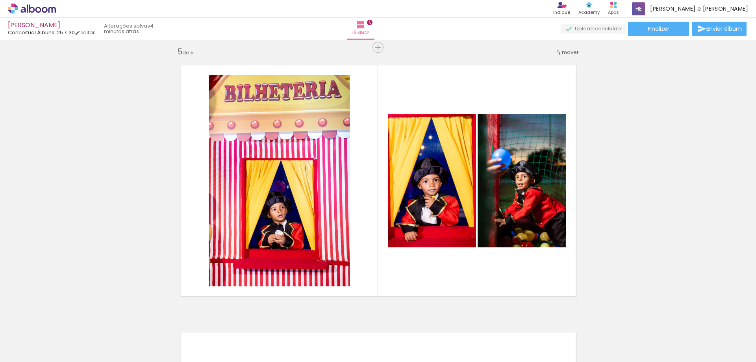
scroll to position [0, 491]
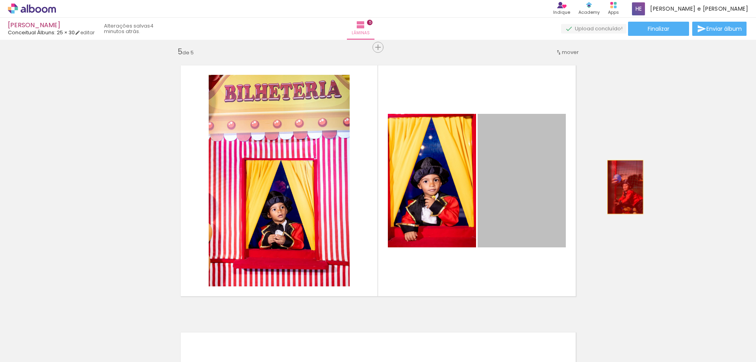
drag, startPoint x: 527, startPoint y: 223, endPoint x: 623, endPoint y: 187, distance: 102.2
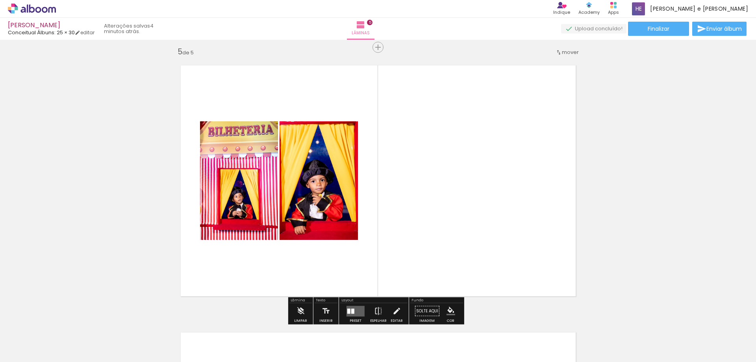
click at [354, 309] on quentale-layouter at bounding box center [356, 311] width 18 height 11
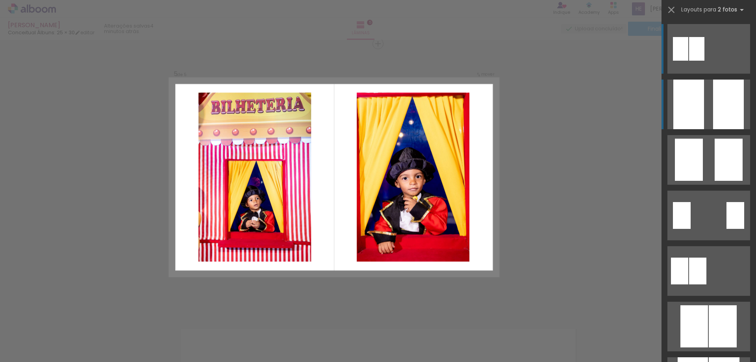
scroll to position [1078, 0]
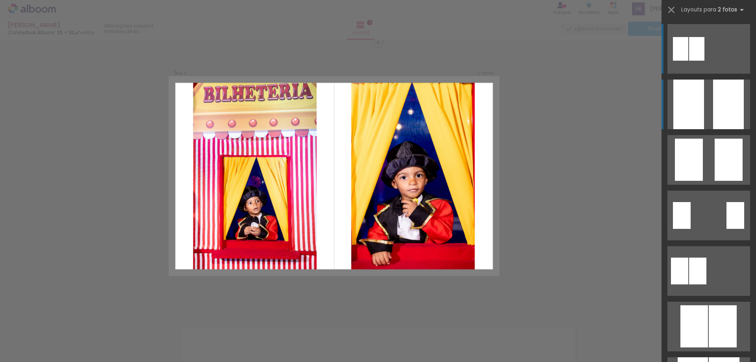
click at [702, 124] on quentale-layouter at bounding box center [708, 105] width 83 height 50
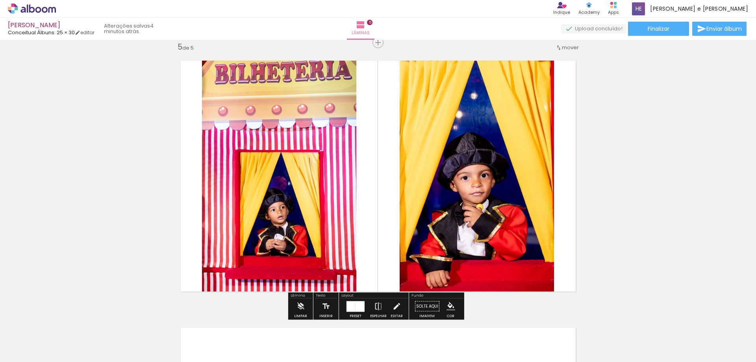
scroll to position [1236, 0]
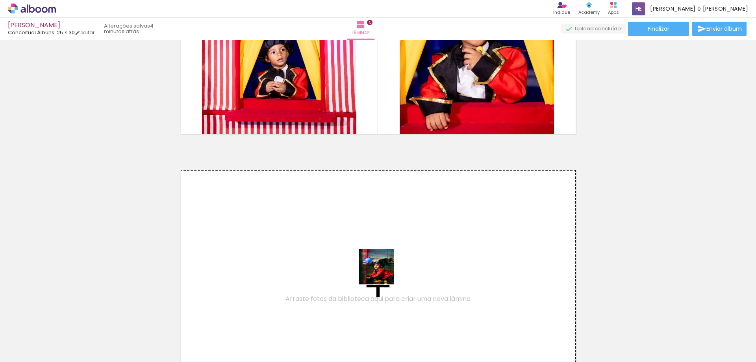
drag, startPoint x: 447, startPoint y: 310, endPoint x: 488, endPoint y: 321, distance: 43.2
click at [330, 244] on quentale-workspace at bounding box center [378, 181] width 756 height 362
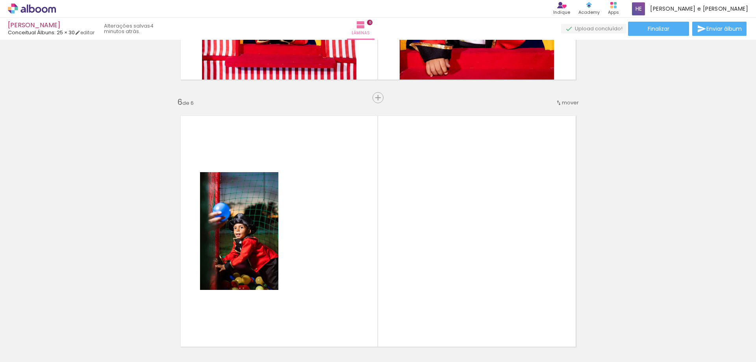
scroll to position [1345, 0]
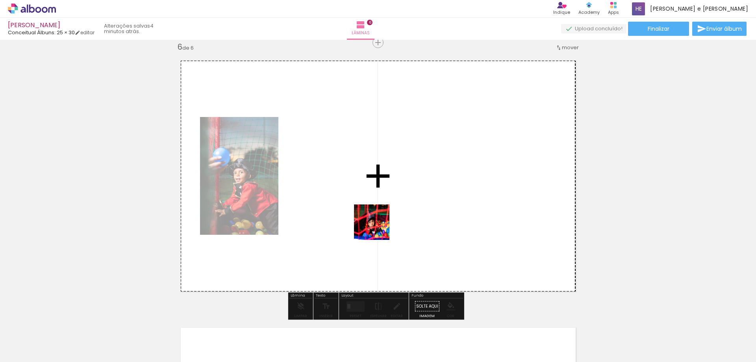
drag, startPoint x: 562, startPoint y: 345, endPoint x: 377, endPoint y: 228, distance: 218.5
click at [377, 228] on quentale-workspace at bounding box center [378, 181] width 756 height 362
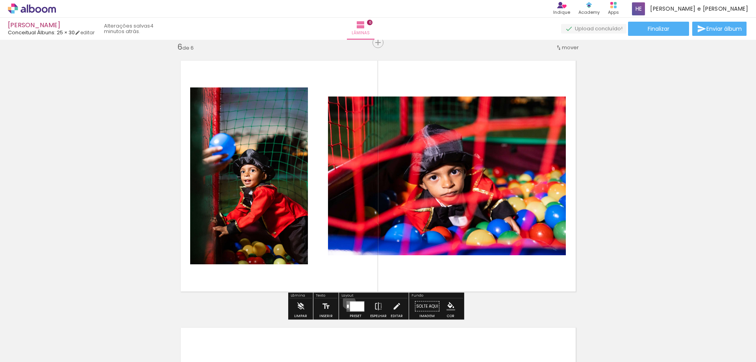
click at [347, 302] on quentale-layouter at bounding box center [356, 306] width 18 height 11
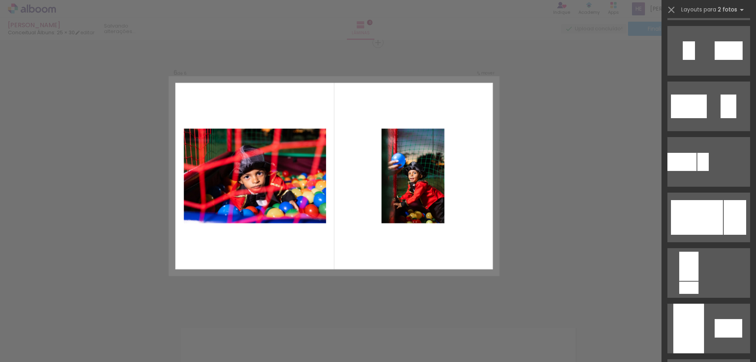
scroll to position [352, 0]
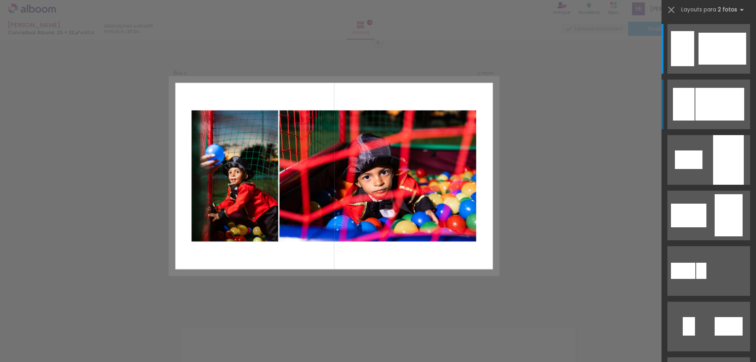
click at [690, 110] on div at bounding box center [684, 104] width 22 height 33
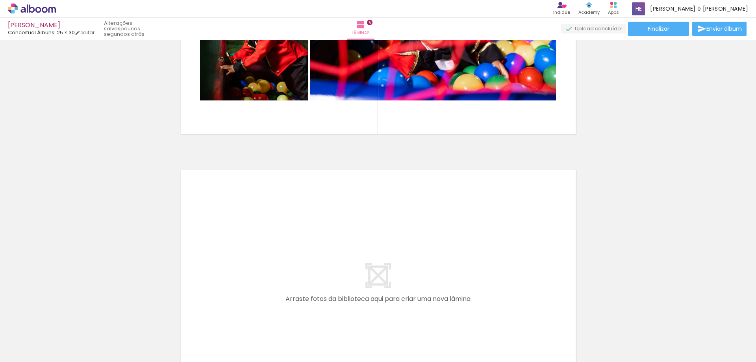
scroll to position [0, 550]
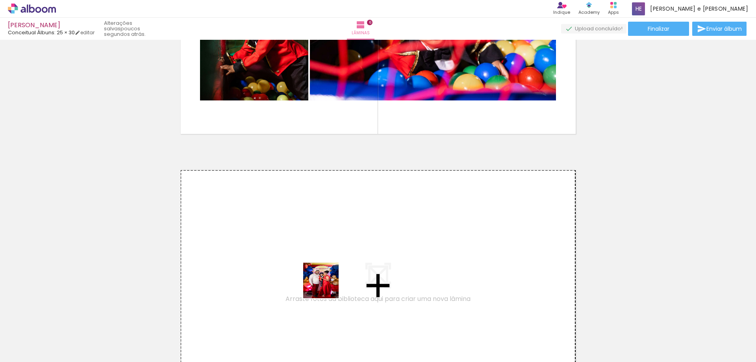
drag, startPoint x: 327, startPoint y: 344, endPoint x: 543, endPoint y: 361, distance: 216.8
click at [324, 219] on quentale-workspace at bounding box center [378, 181] width 756 height 362
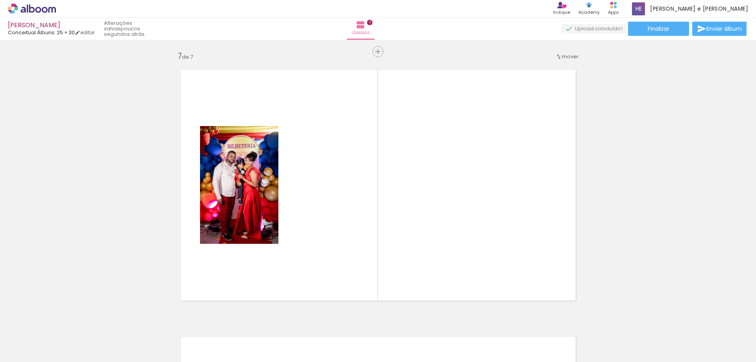
scroll to position [1612, 0]
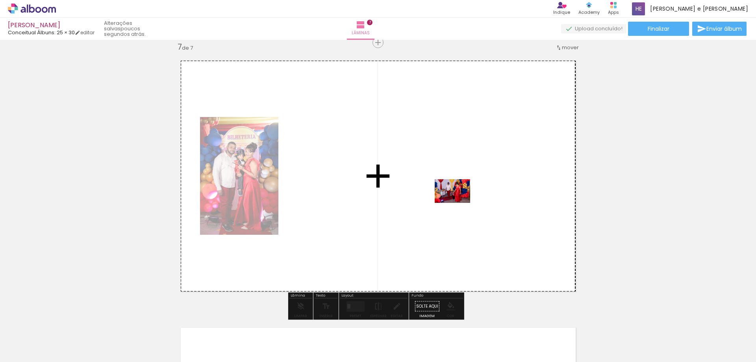
drag, startPoint x: 553, startPoint y: 343, endPoint x: 458, endPoint y: 203, distance: 169.1
click at [458, 203] on quentale-workspace at bounding box center [378, 181] width 756 height 362
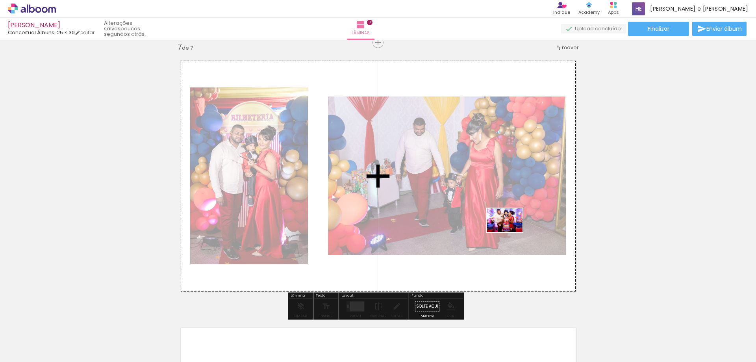
drag, startPoint x: 601, startPoint y: 344, endPoint x: 511, endPoint y: 232, distance: 143.7
click at [511, 232] on quentale-workspace at bounding box center [378, 181] width 756 height 362
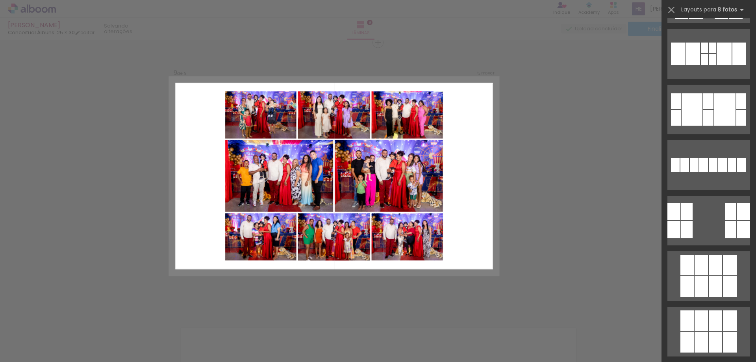
scroll to position [4876, 0]
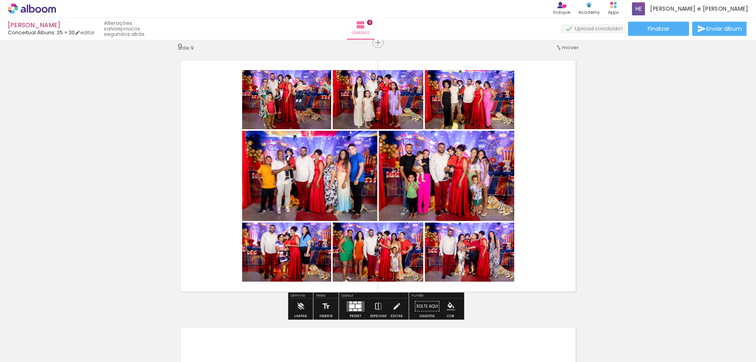
scroll to position [2225, 0]
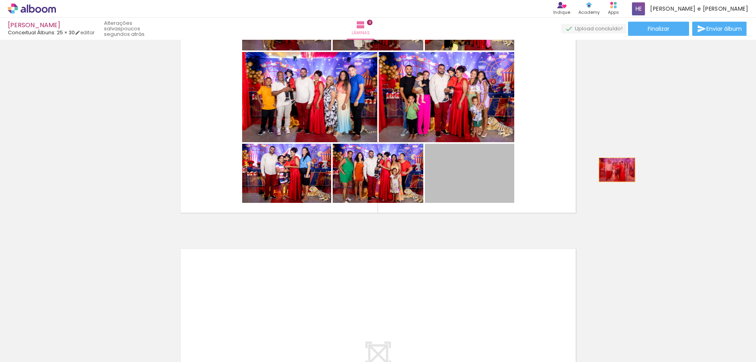
drag, startPoint x: 467, startPoint y: 176, endPoint x: 667, endPoint y: 156, distance: 201.9
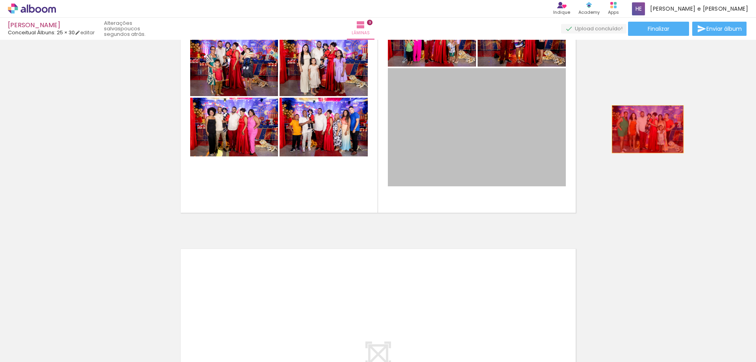
drag, startPoint x: 443, startPoint y: 130, endPoint x: 457, endPoint y: 139, distance: 16.6
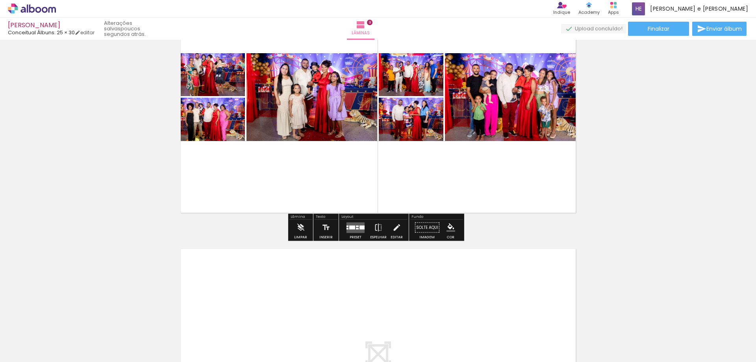
drag, startPoint x: 227, startPoint y: 130, endPoint x: 189, endPoint y: 115, distance: 40.7
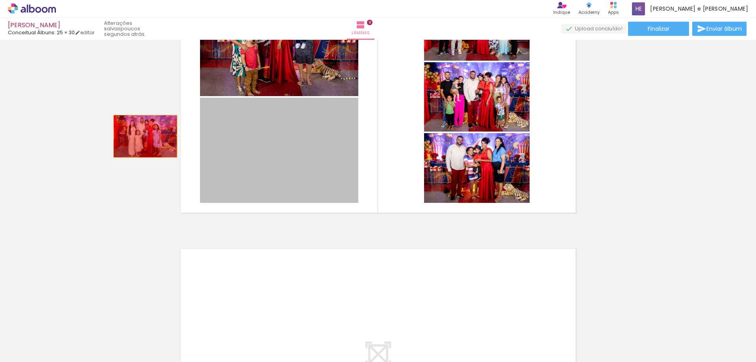
drag, startPoint x: 239, startPoint y: 122, endPoint x: 169, endPoint y: 109, distance: 70.9
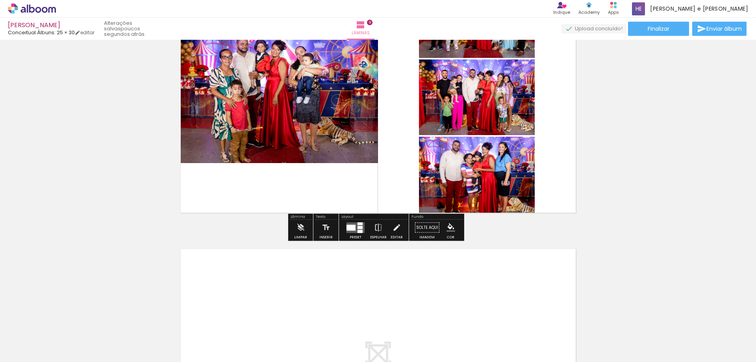
drag, startPoint x: 209, startPoint y: 102, endPoint x: 181, endPoint y: 137, distance: 44.8
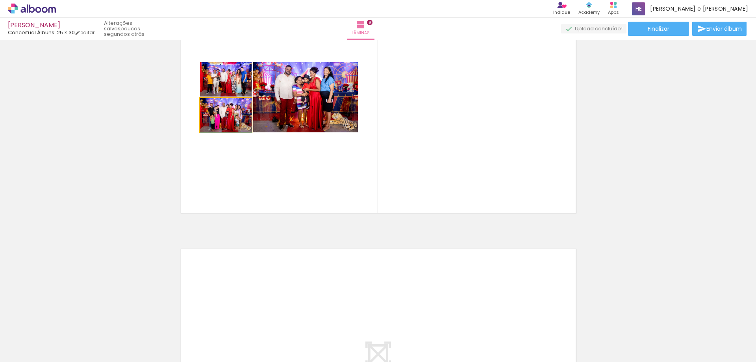
drag, startPoint x: 232, startPoint y: 119, endPoint x: 93, endPoint y: 132, distance: 139.6
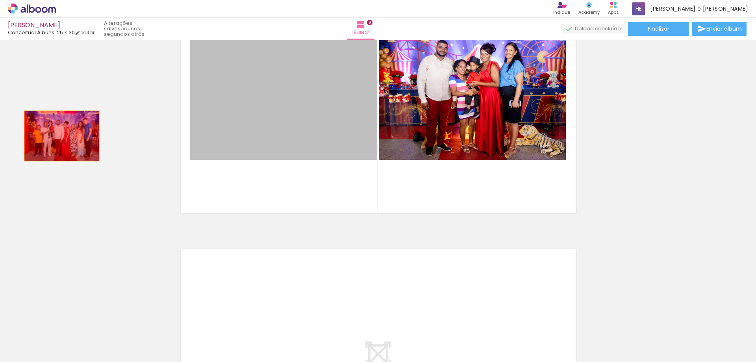
drag, startPoint x: 103, startPoint y: 127, endPoint x: 59, endPoint y: 136, distance: 45.0
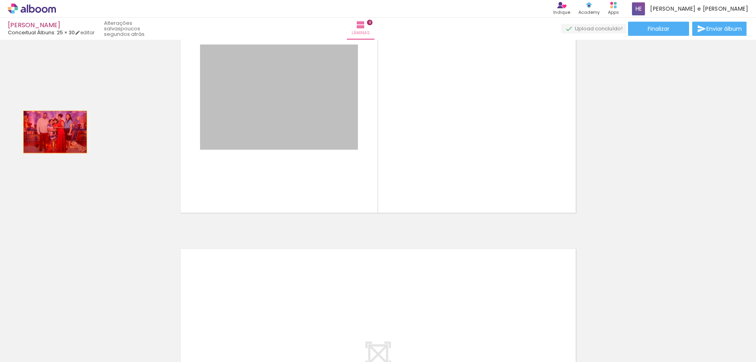
drag, startPoint x: 228, startPoint y: 116, endPoint x: 50, endPoint y: 133, distance: 179.2
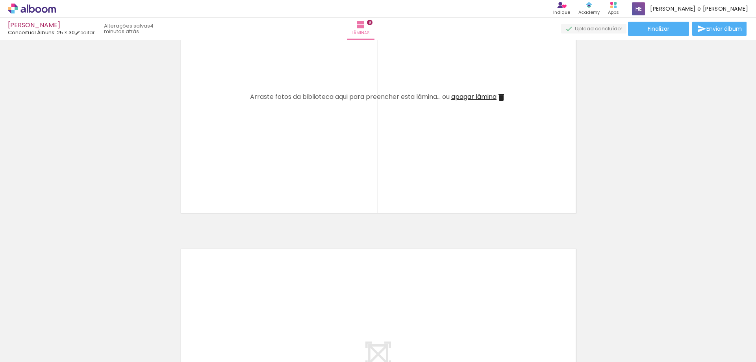
scroll to position [0, 1055]
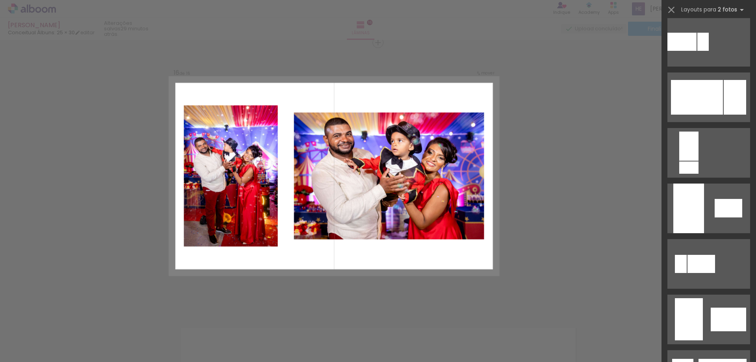
scroll to position [421, 0]
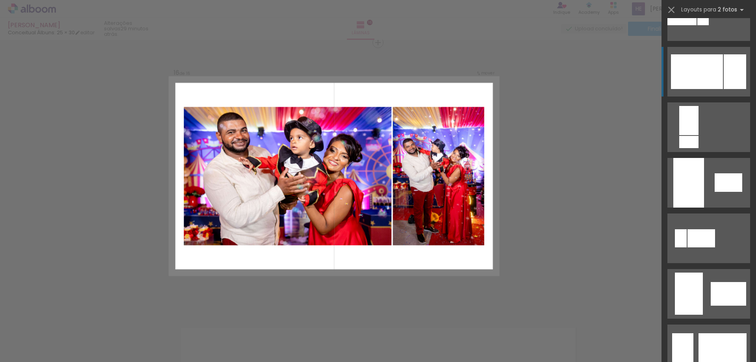
click at [728, 73] on div at bounding box center [735, 71] width 22 height 35
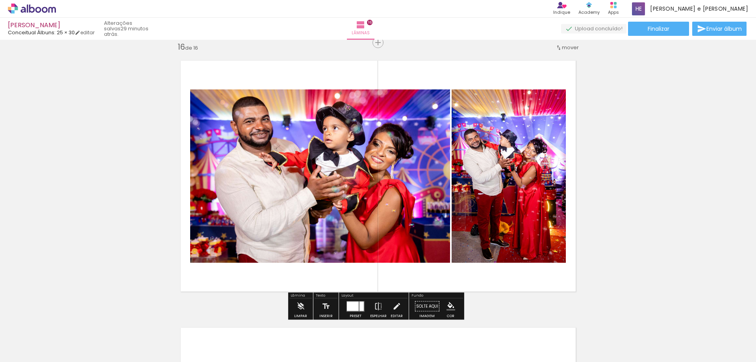
click at [350, 308] on div at bounding box center [353, 305] width 12 height 9
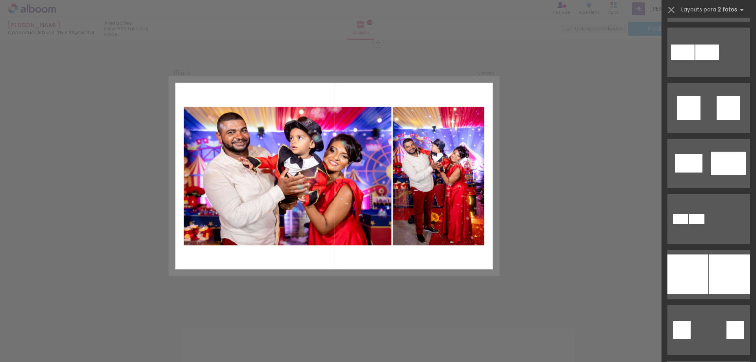
scroll to position [1730, 0]
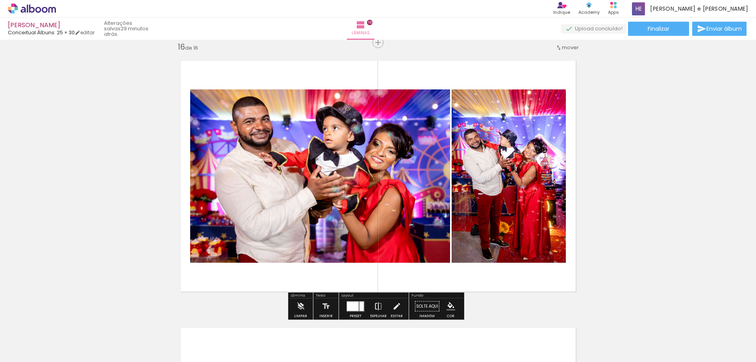
click at [376, 308] on iron-icon at bounding box center [378, 306] width 9 height 16
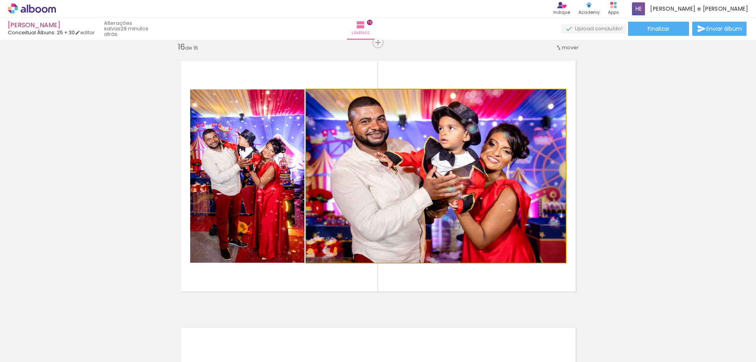
click at [528, 191] on quentale-photo at bounding box center [436, 175] width 260 height 173
drag, startPoint x: 528, startPoint y: 191, endPoint x: 549, endPoint y: 188, distance: 21.1
click at [528, 191] on quentale-photo at bounding box center [436, 175] width 260 height 173
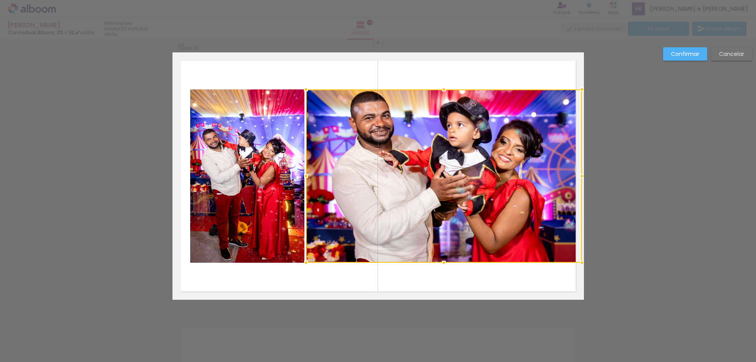
drag, startPoint x: 566, startPoint y: 176, endPoint x: 578, endPoint y: 169, distance: 13.7
click at [578, 169] on div at bounding box center [582, 176] width 16 height 16
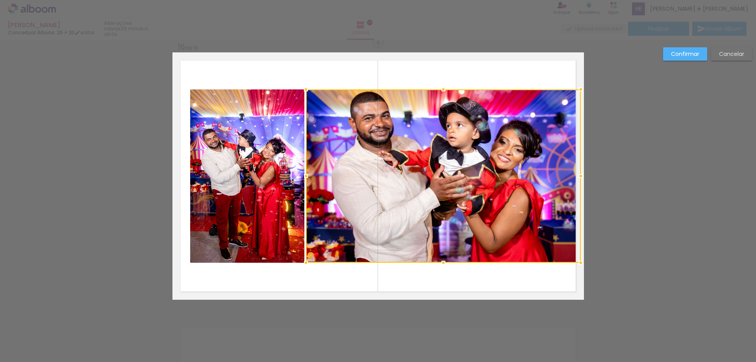
click at [582, 173] on div at bounding box center [581, 176] width 16 height 16
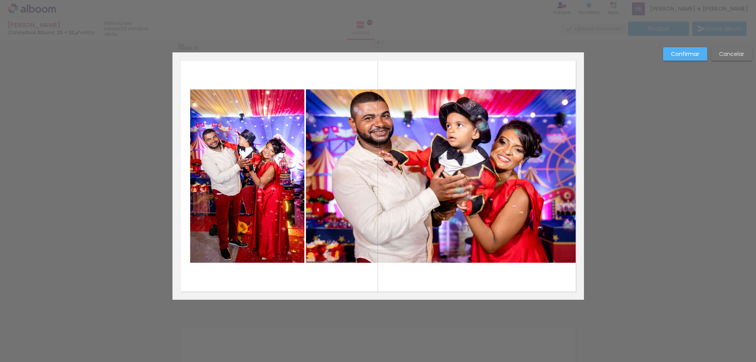
click at [558, 178] on quentale-photo at bounding box center [443, 175] width 275 height 173
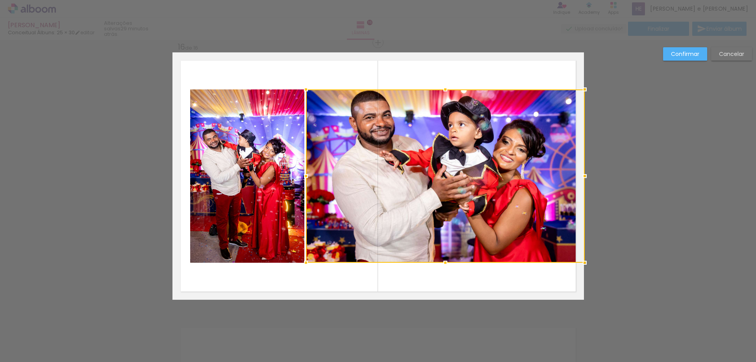
click at [582, 176] on div at bounding box center [585, 176] width 16 height 16
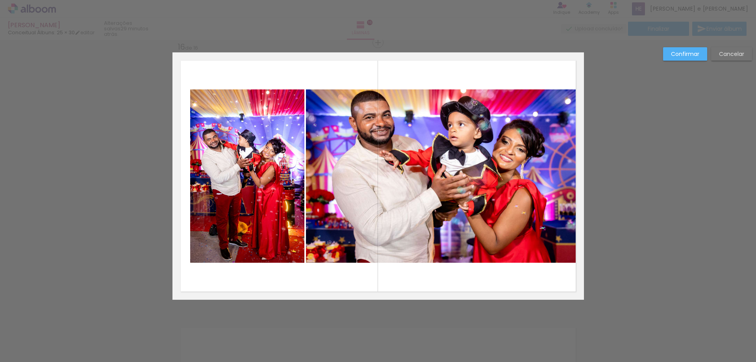
click at [213, 181] on quentale-photo at bounding box center [247, 175] width 114 height 173
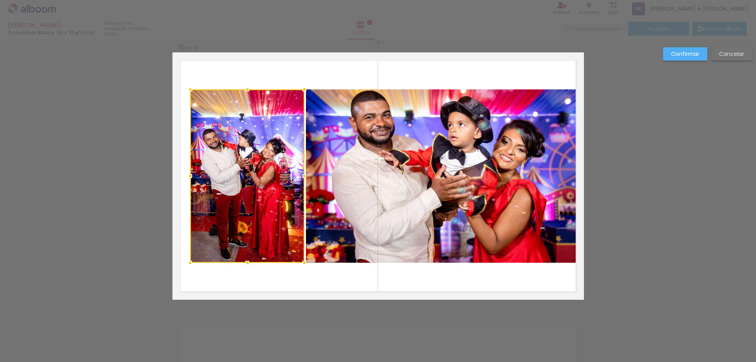
click at [213, 181] on div at bounding box center [247, 175] width 114 height 173
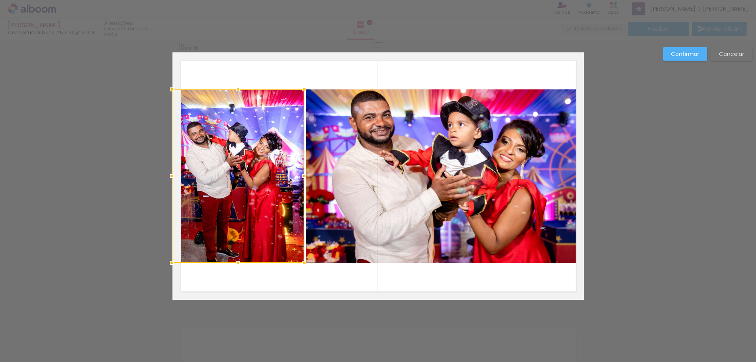
drag, startPoint x: 189, startPoint y: 177, endPoint x: 174, endPoint y: 177, distance: 14.6
click at [174, 177] on div at bounding box center [172, 176] width 16 height 16
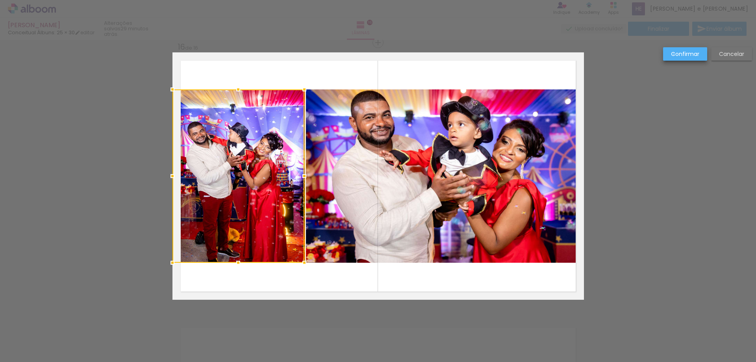
click at [0, 0] on slot "Confirmar" at bounding box center [0, 0] width 0 height 0
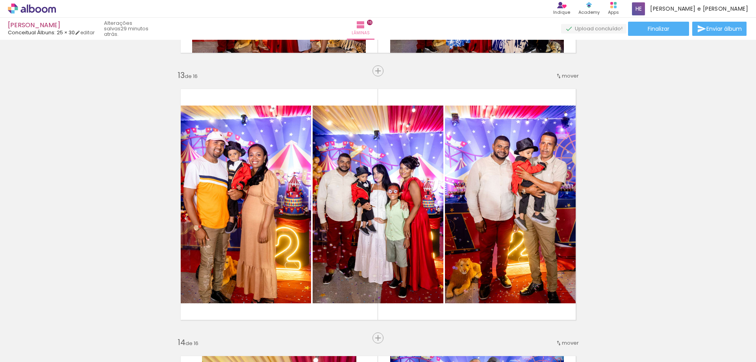
scroll to position [0, 0]
